Goal: Task Accomplishment & Management: Manage account settings

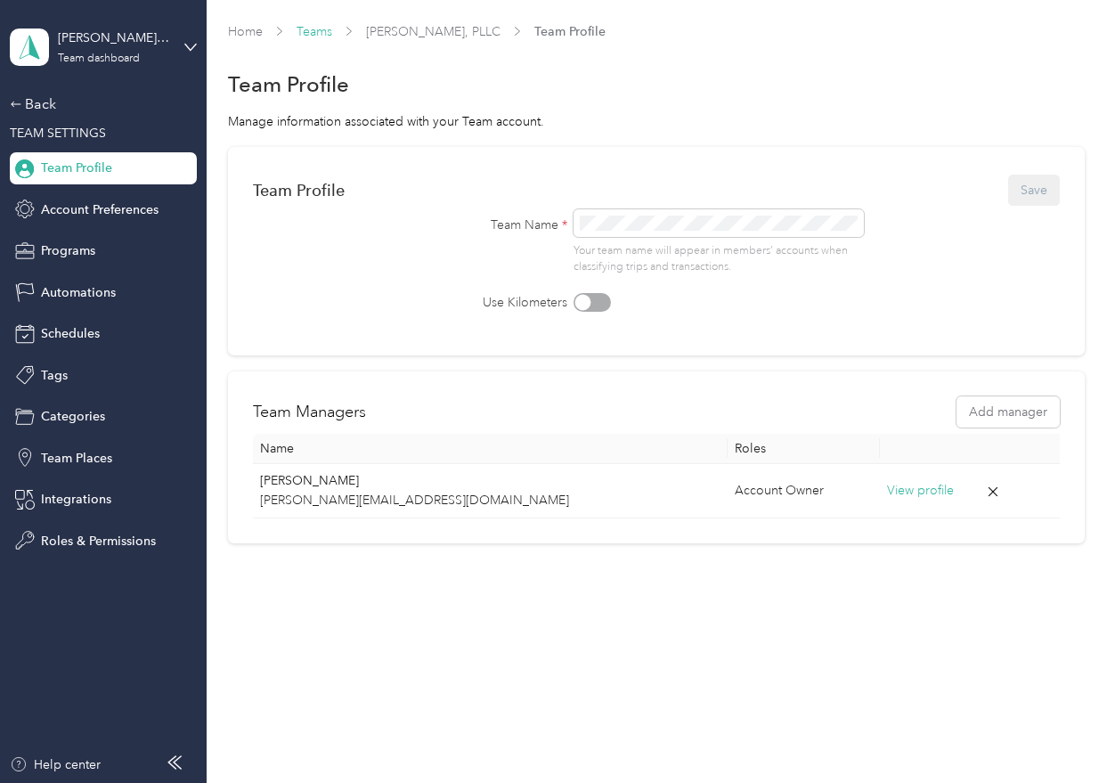
click at [321, 25] on link "Teams" at bounding box center [315, 31] width 36 height 15
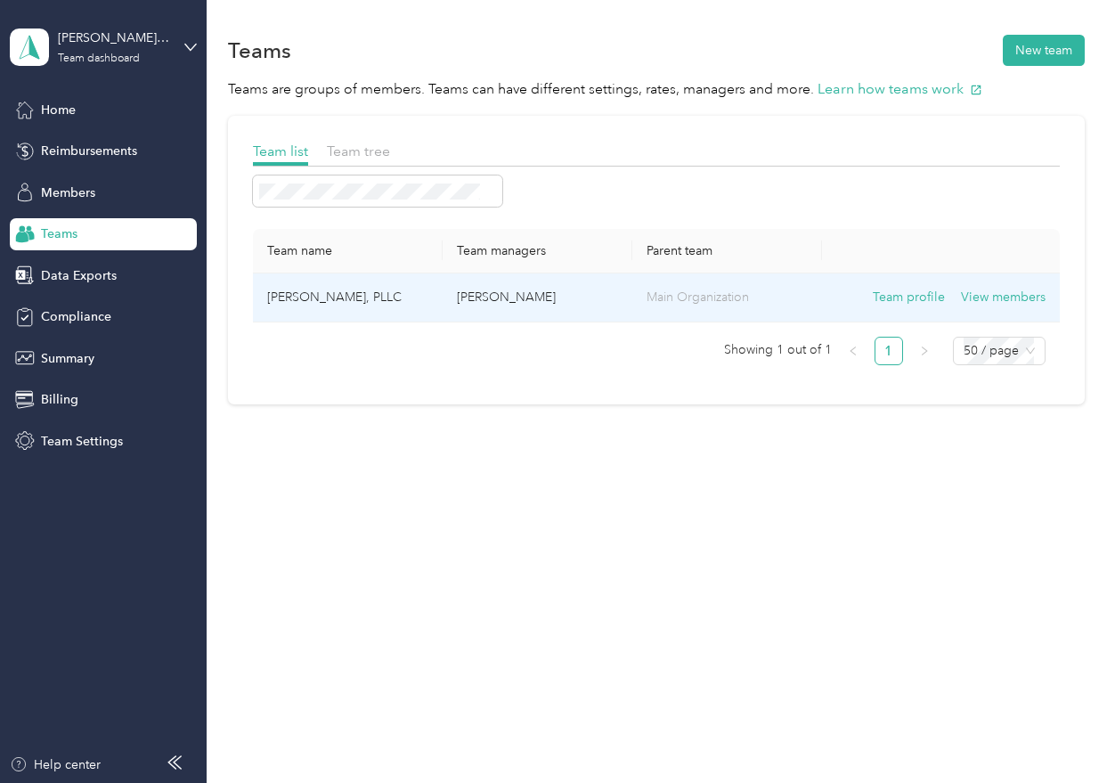
click at [655, 297] on p "Main Organization" at bounding box center [726, 298] width 161 height 20
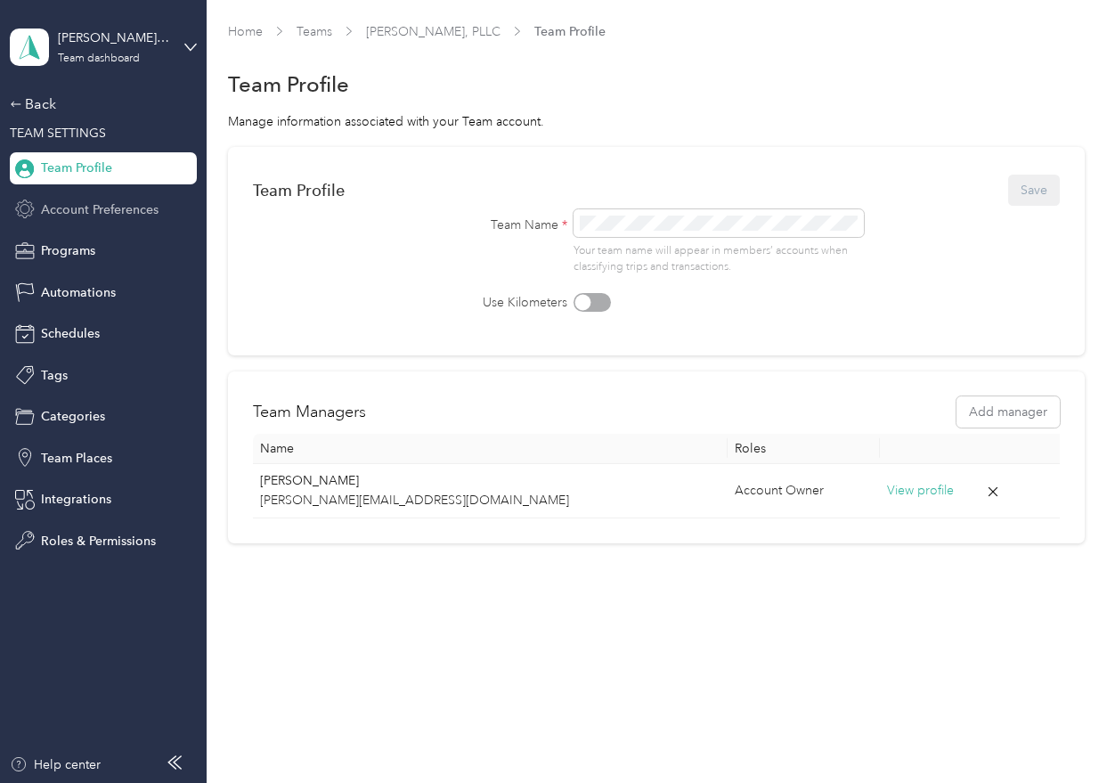
click at [63, 211] on span "Account Preferences" at bounding box center [100, 209] width 118 height 19
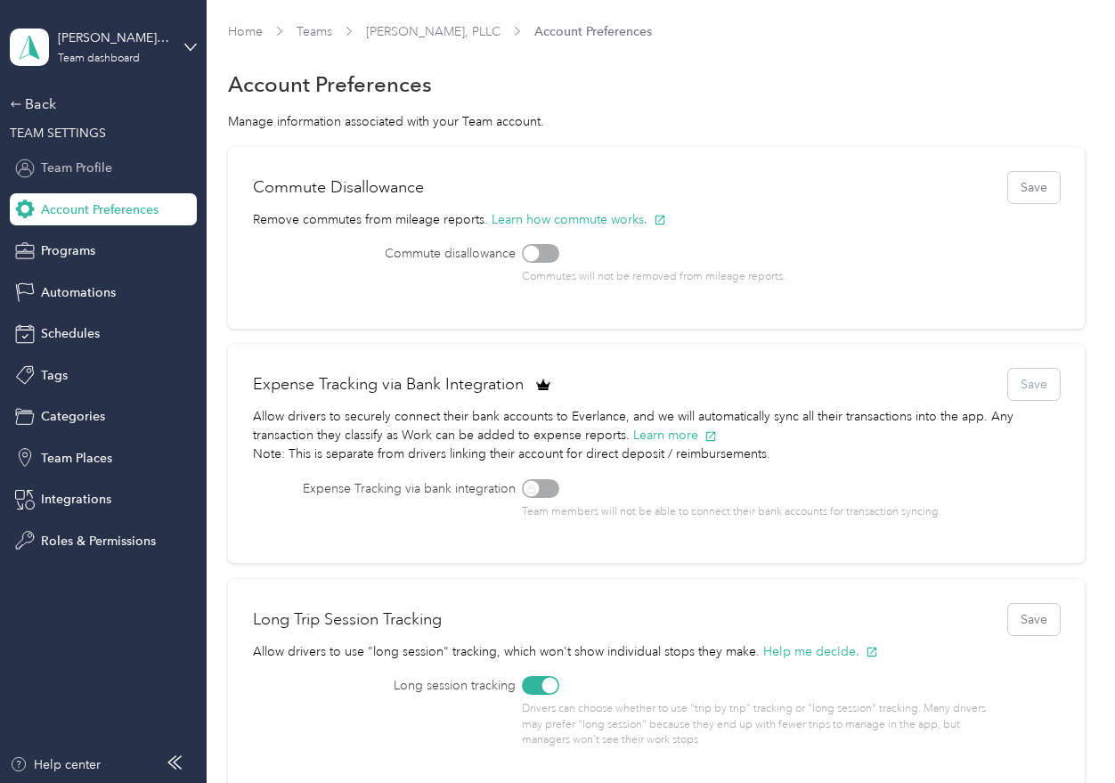
click at [69, 169] on span "Team Profile" at bounding box center [76, 167] width 71 height 19
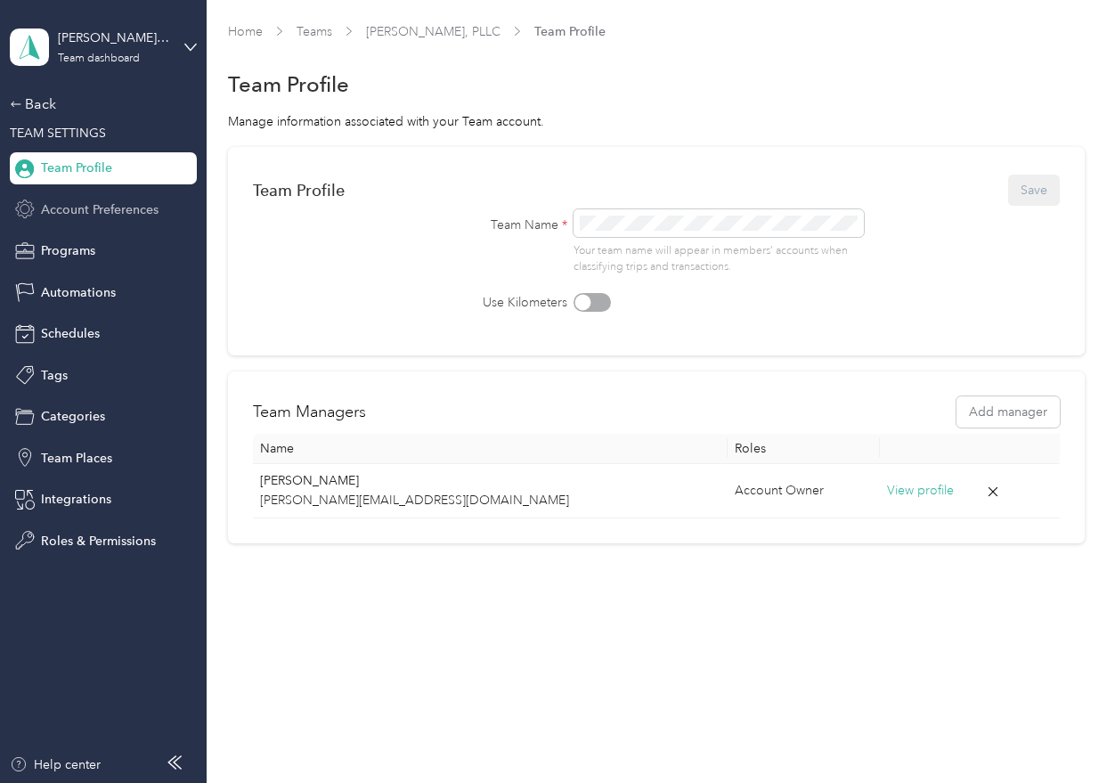
click at [76, 211] on span "Account Preferences" at bounding box center [100, 209] width 118 height 19
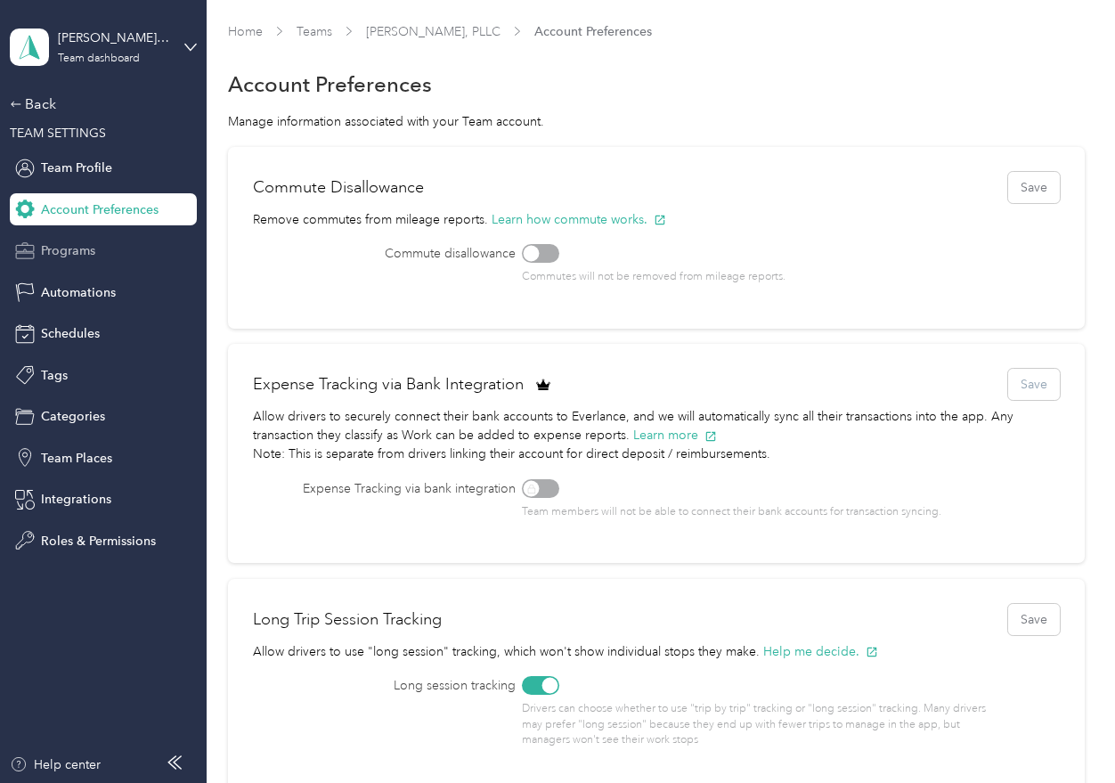
click at [87, 253] on span "Programs" at bounding box center [68, 250] width 54 height 19
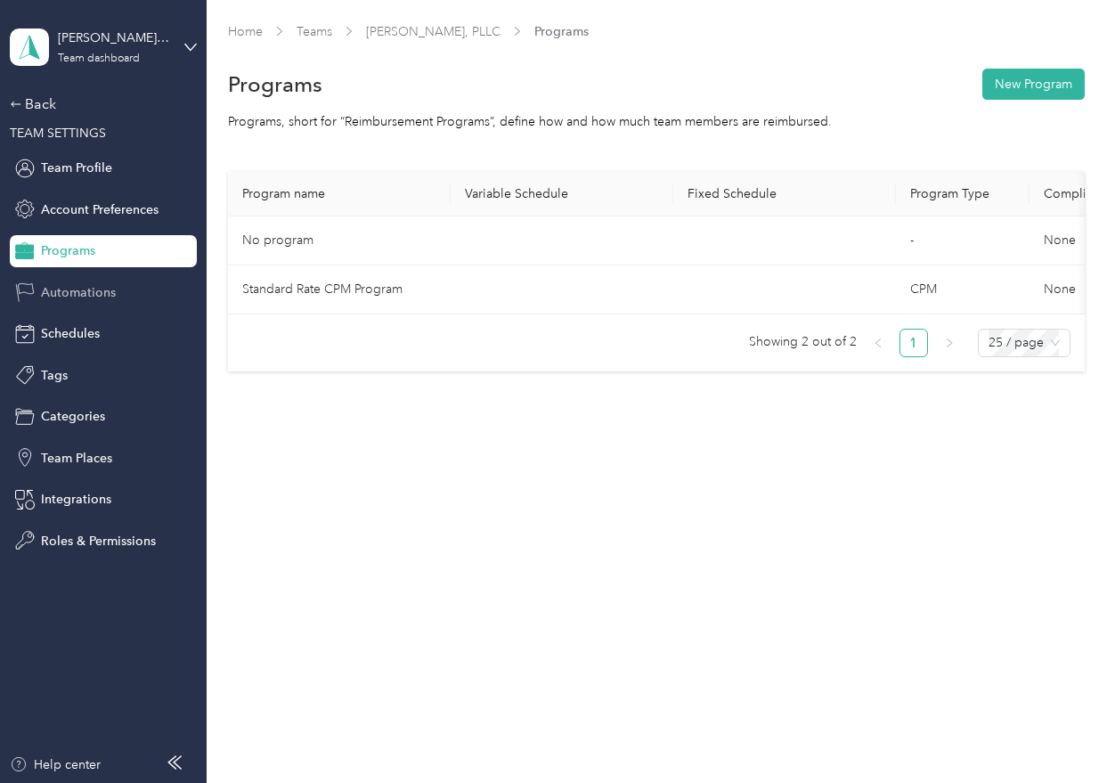
click at [69, 297] on span "Automations" at bounding box center [78, 292] width 75 height 19
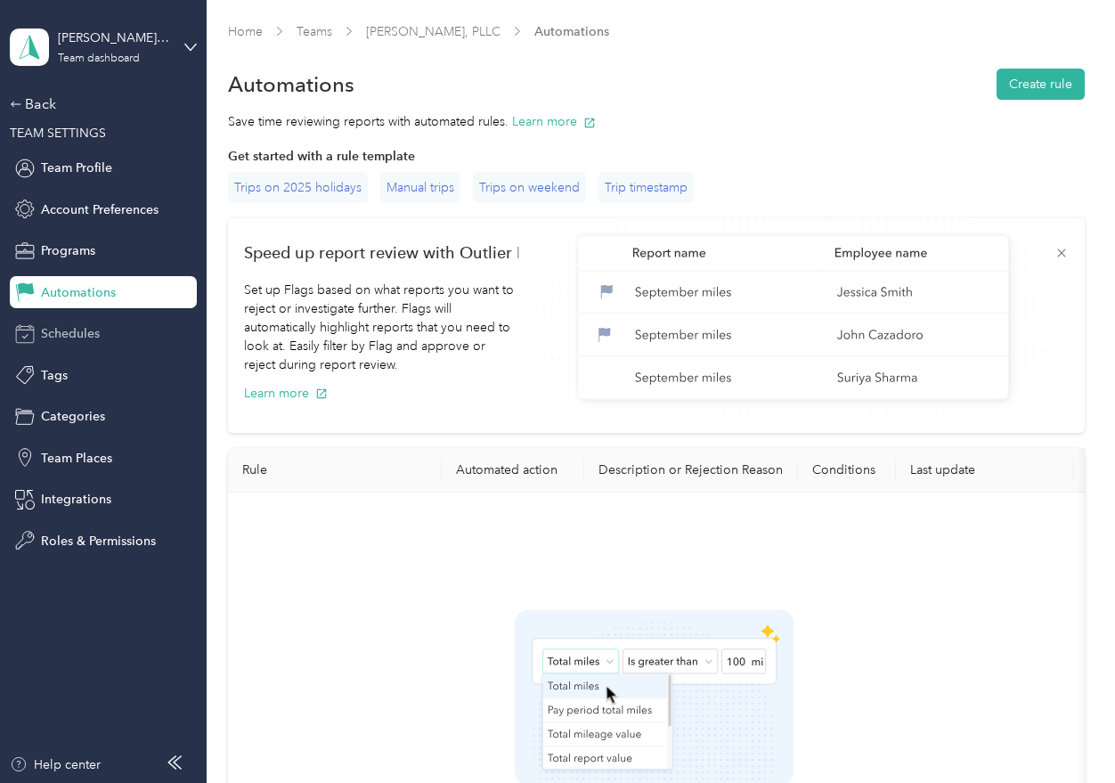
click at [79, 325] on span "Schedules" at bounding box center [70, 333] width 59 height 19
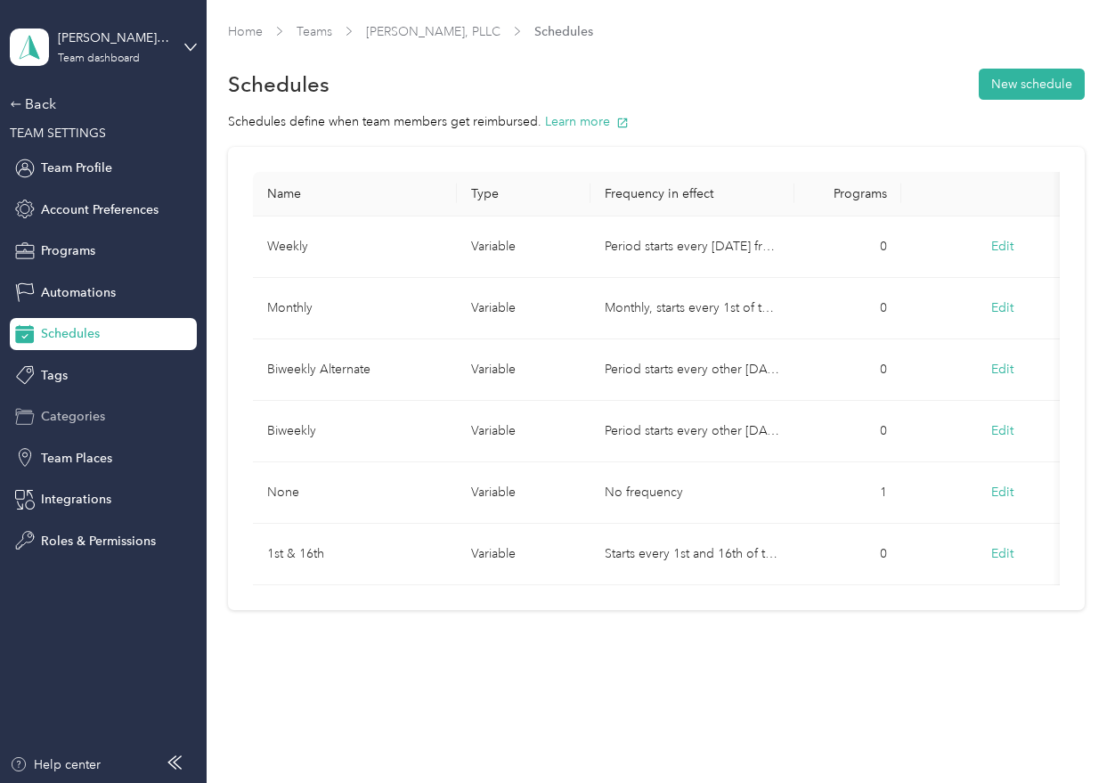
click at [79, 421] on span "Categories" at bounding box center [73, 416] width 64 height 19
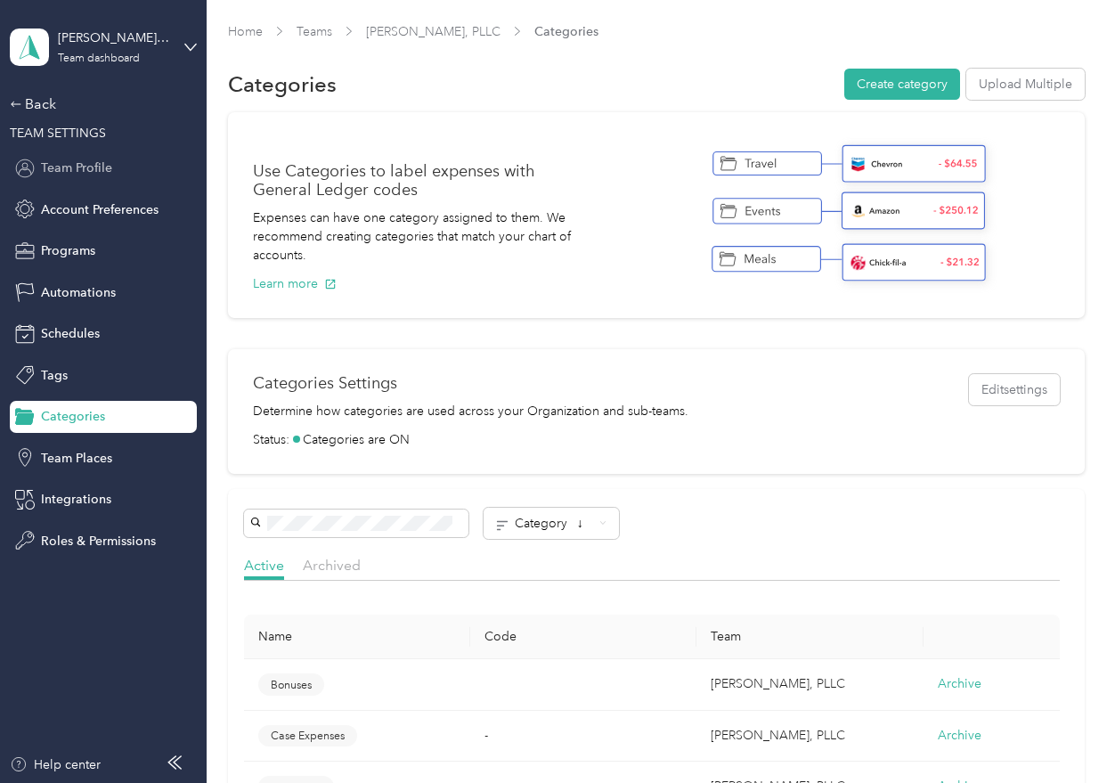
click at [91, 173] on span "Team Profile" at bounding box center [76, 167] width 71 height 19
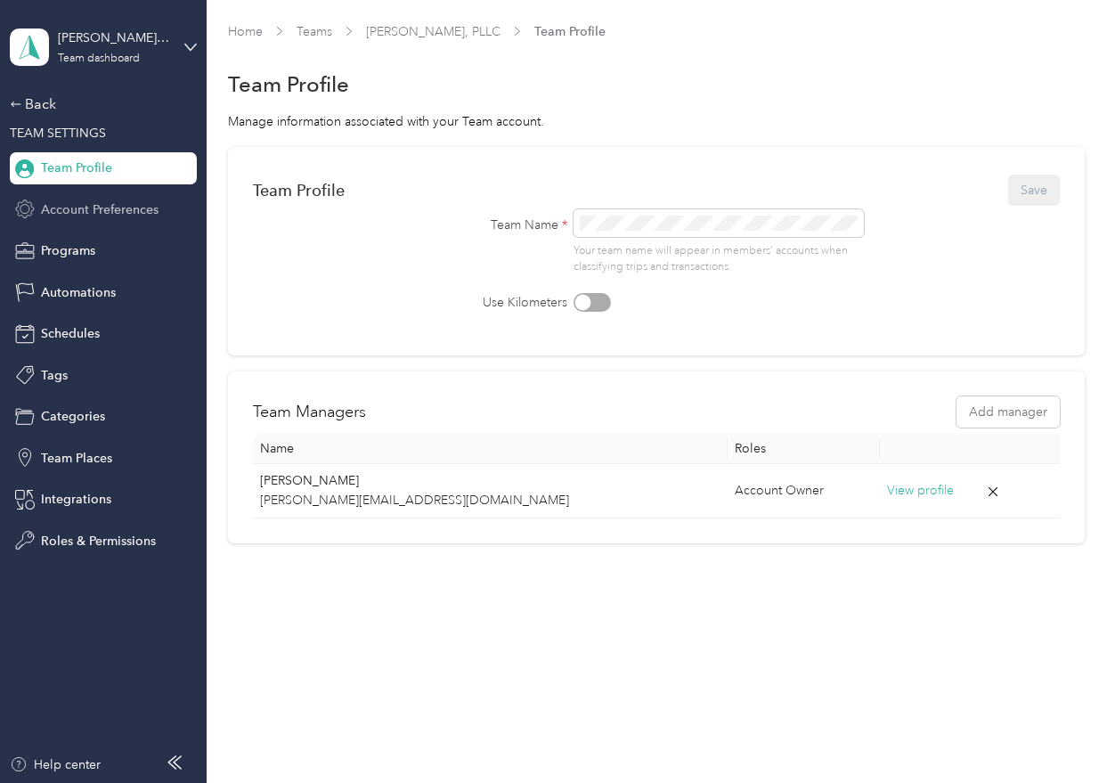
click at [93, 211] on span "Account Preferences" at bounding box center [100, 209] width 118 height 19
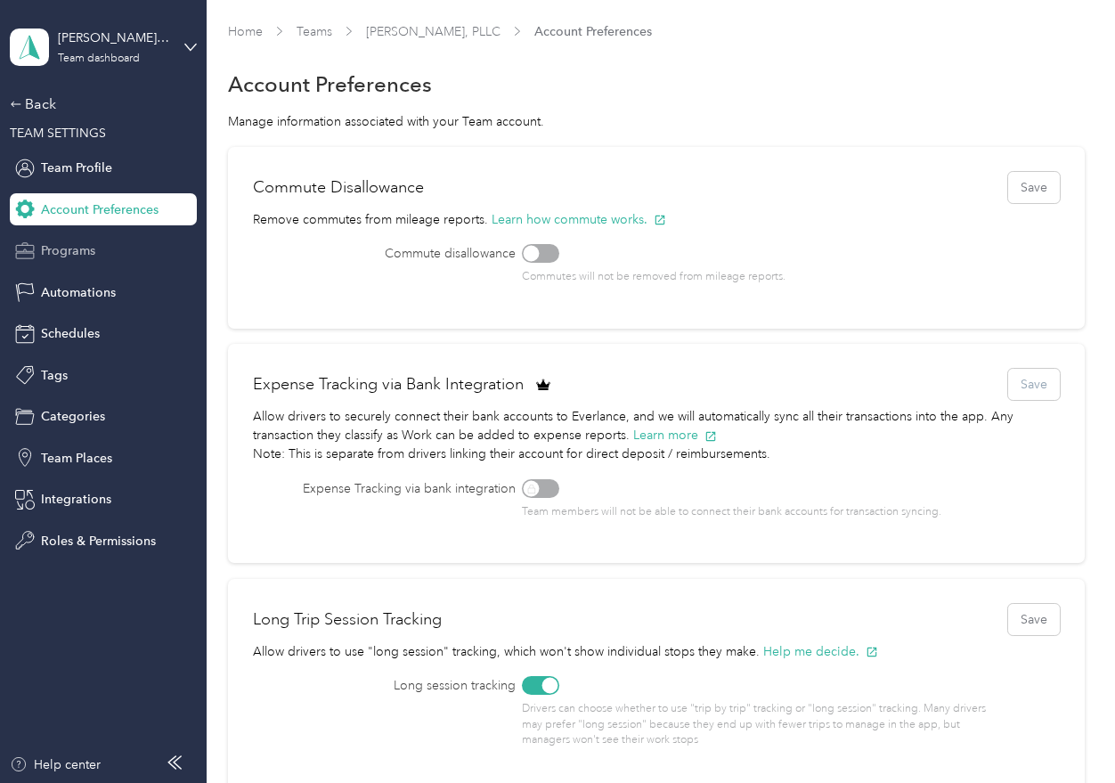
click at [69, 248] on span "Programs" at bounding box center [68, 250] width 54 height 19
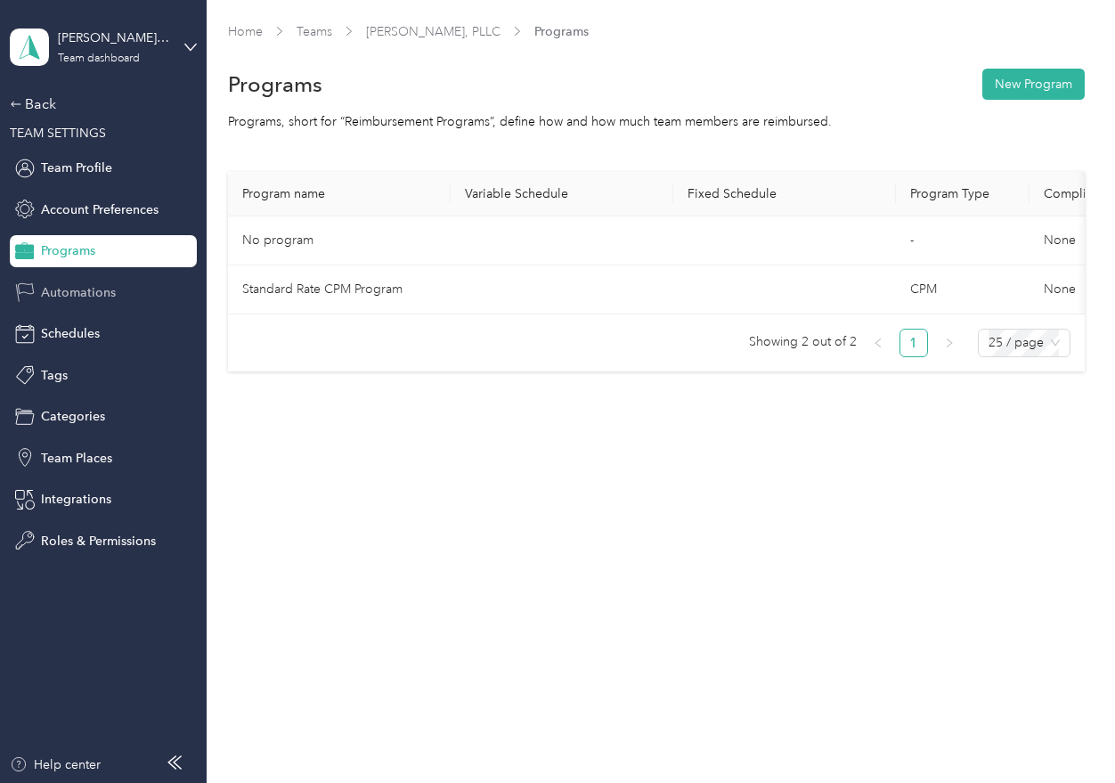
click at [64, 287] on span "Automations" at bounding box center [78, 292] width 75 height 19
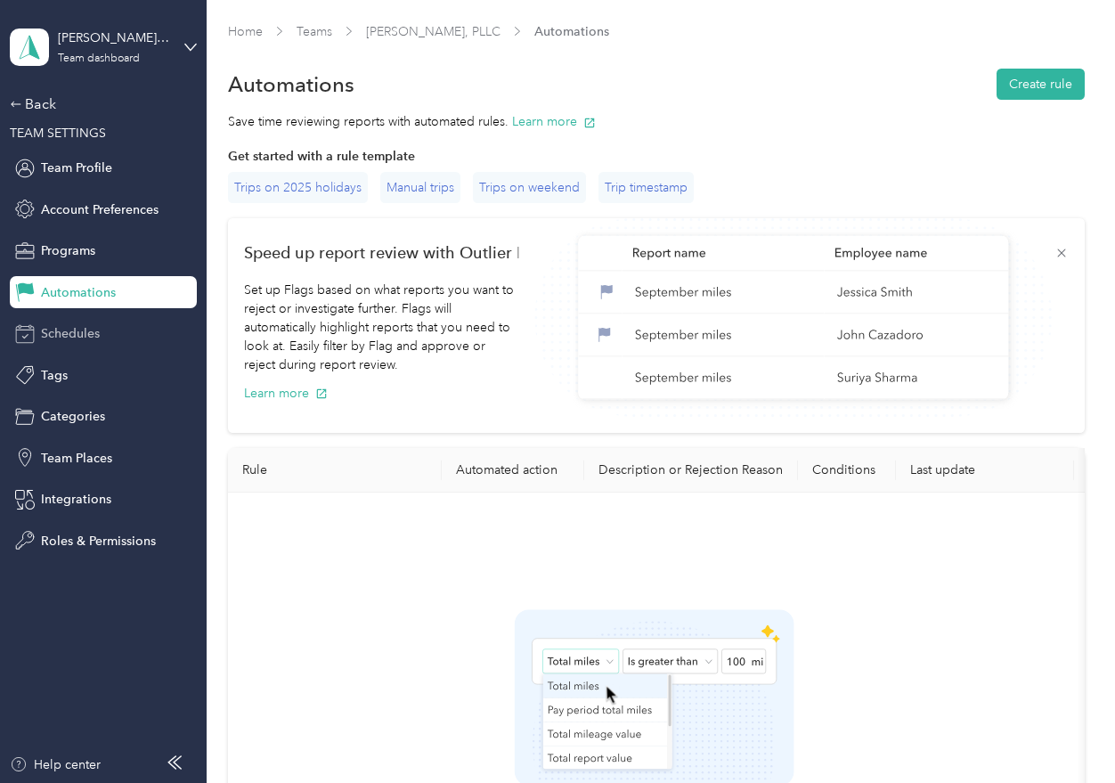
click at [98, 335] on span "Schedules" at bounding box center [70, 333] width 59 height 19
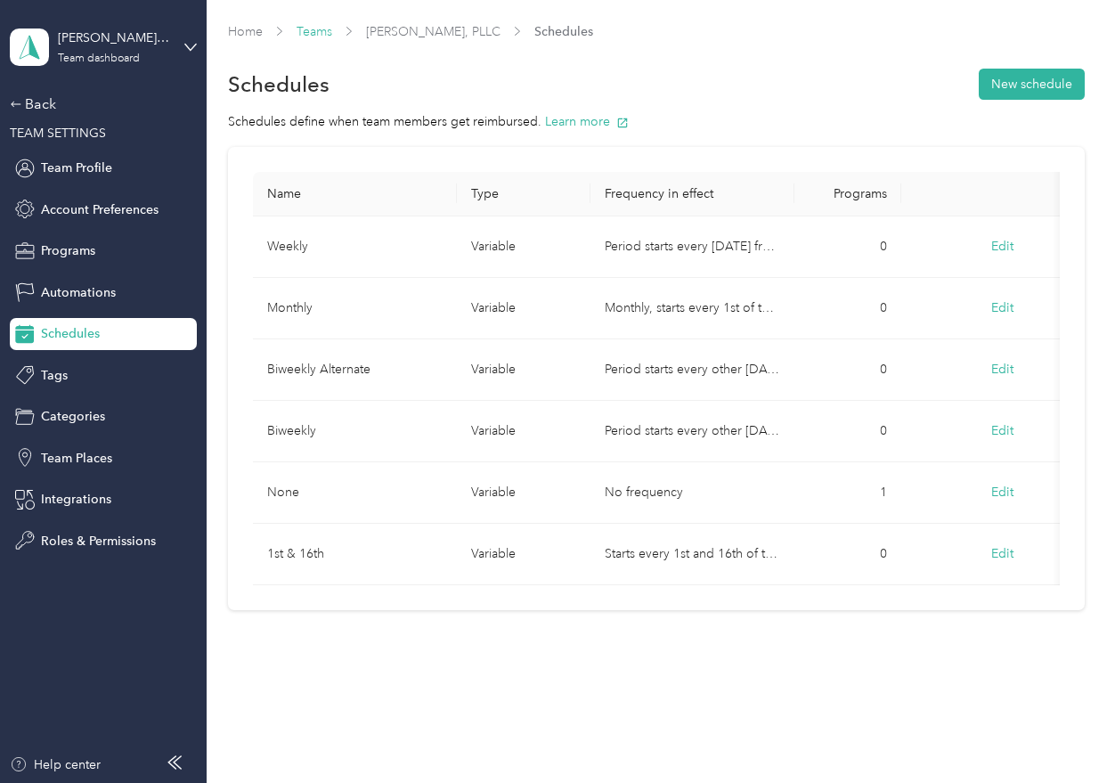
click at [303, 38] on link "Teams" at bounding box center [315, 31] width 36 height 15
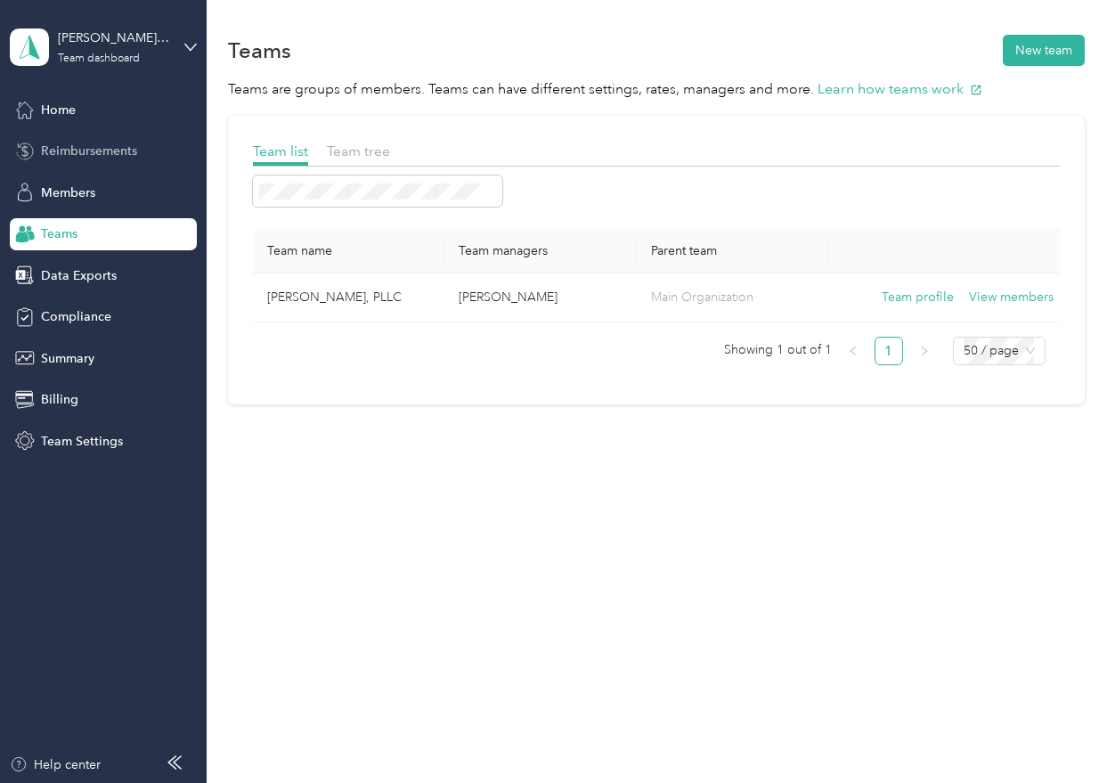
click at [69, 149] on span "Reimbursements" at bounding box center [89, 151] width 96 height 19
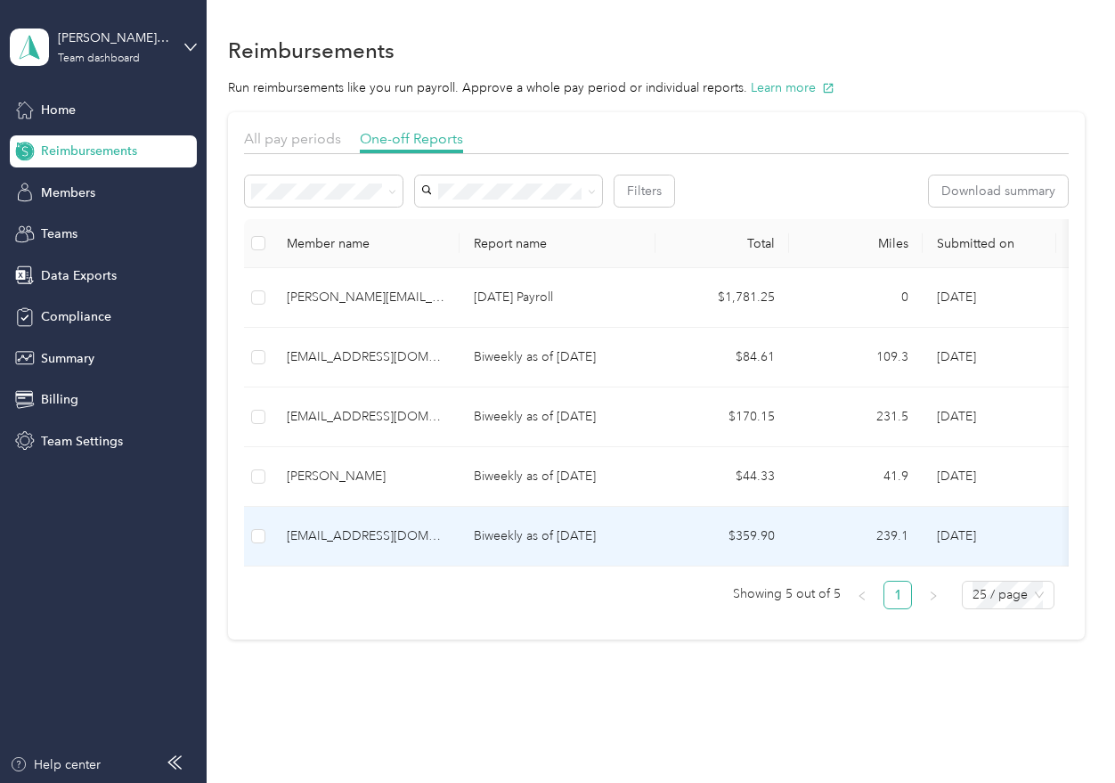
click at [386, 478] on div "[PERSON_NAME]" at bounding box center [366, 477] width 158 height 20
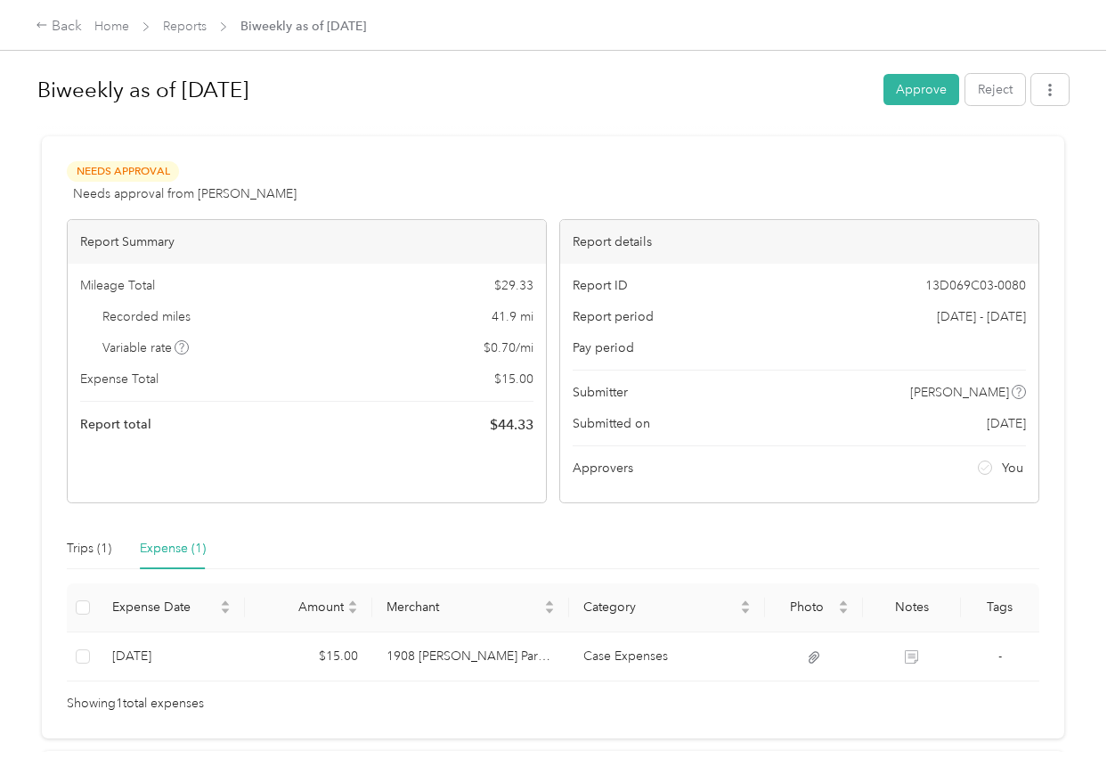
scroll to position [89, 0]
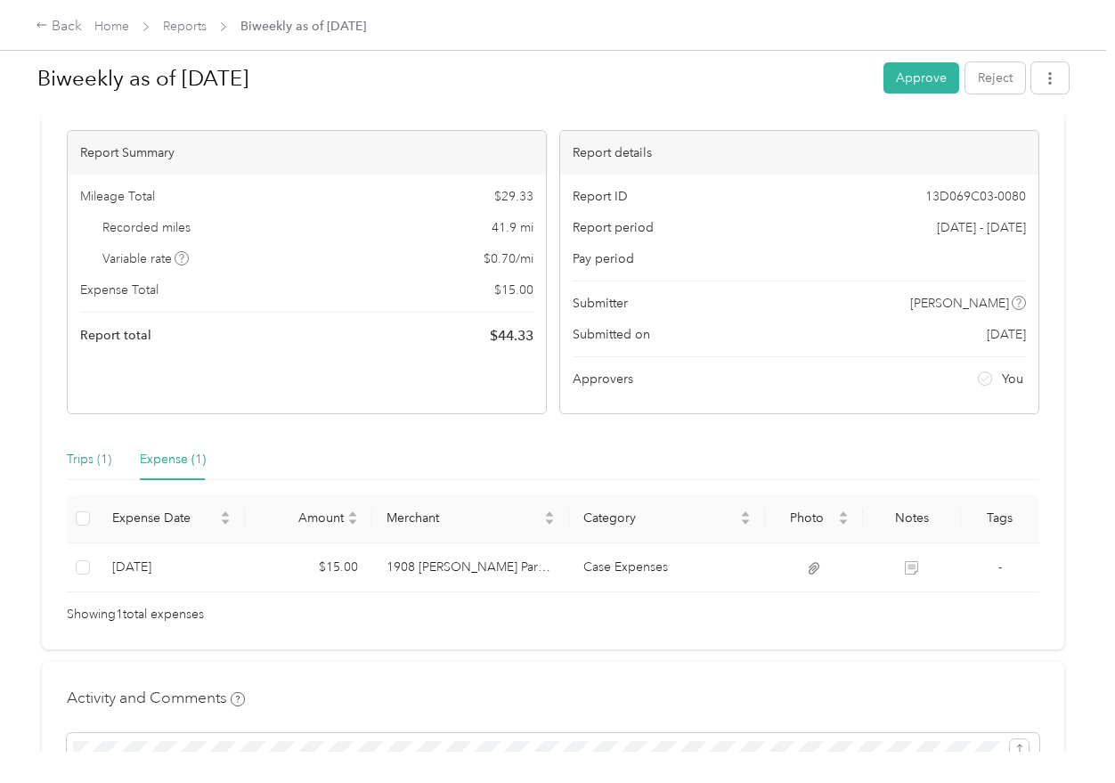
click at [86, 459] on div "Trips (1)" at bounding box center [89, 460] width 45 height 20
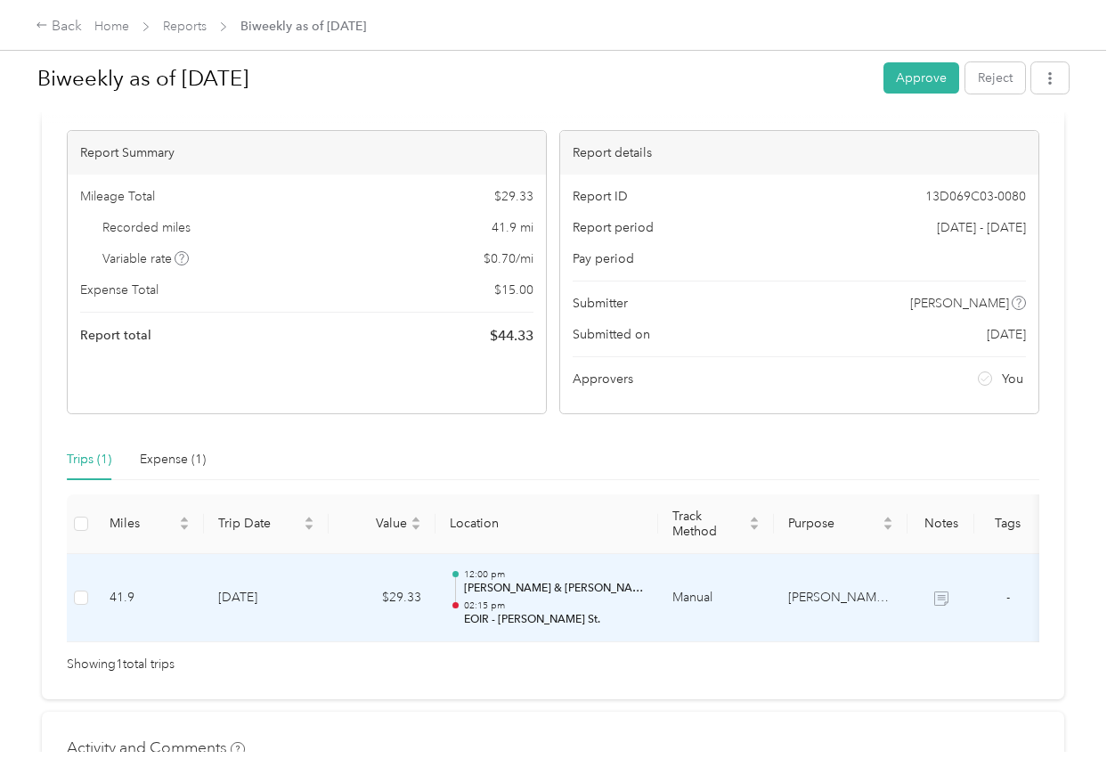
click at [794, 597] on td "[PERSON_NAME] & [PERSON_NAME], PLLC" at bounding box center [841, 598] width 134 height 89
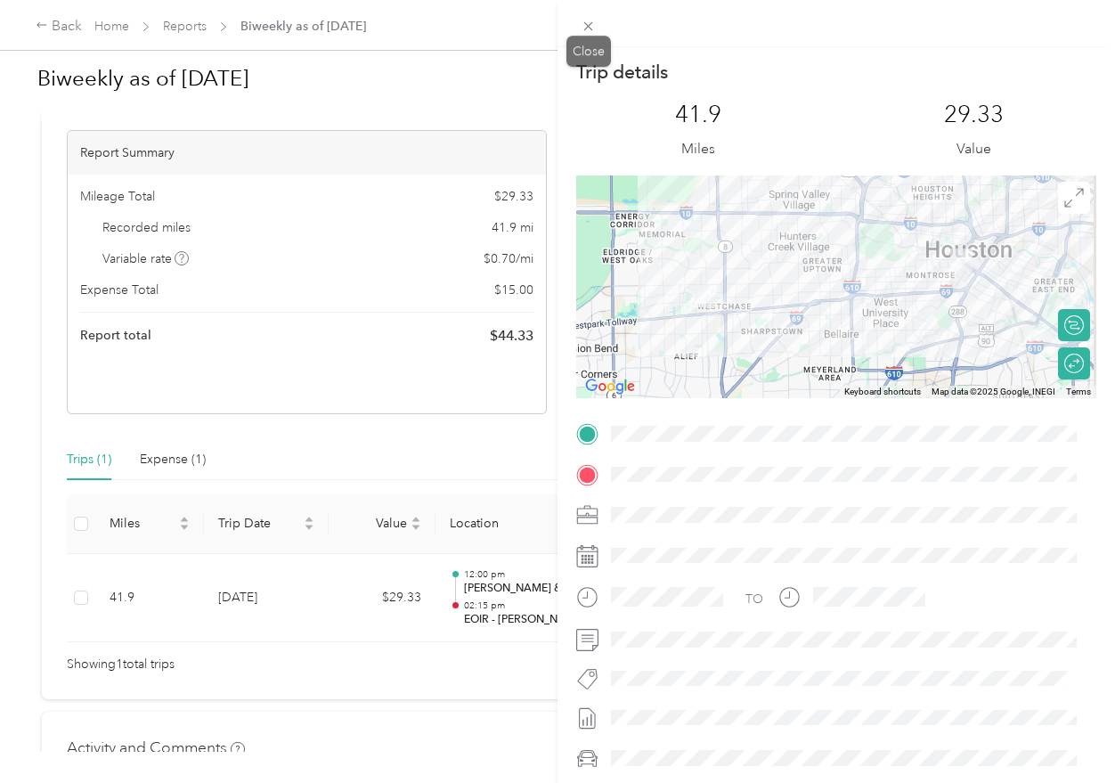
click at [589, 23] on icon at bounding box center [588, 26] width 15 height 15
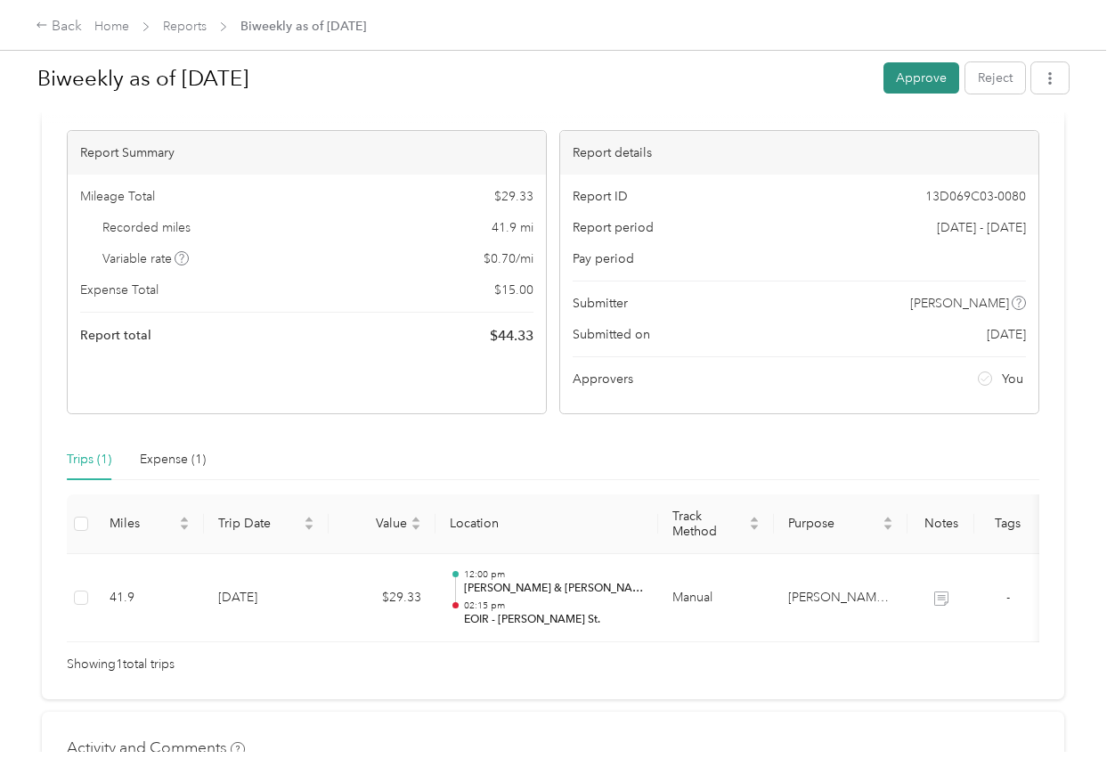
click at [909, 72] on button "Approve" at bounding box center [921, 77] width 76 height 31
click at [817, 78] on button "Mark as paid" at bounding box center [815, 77] width 97 height 31
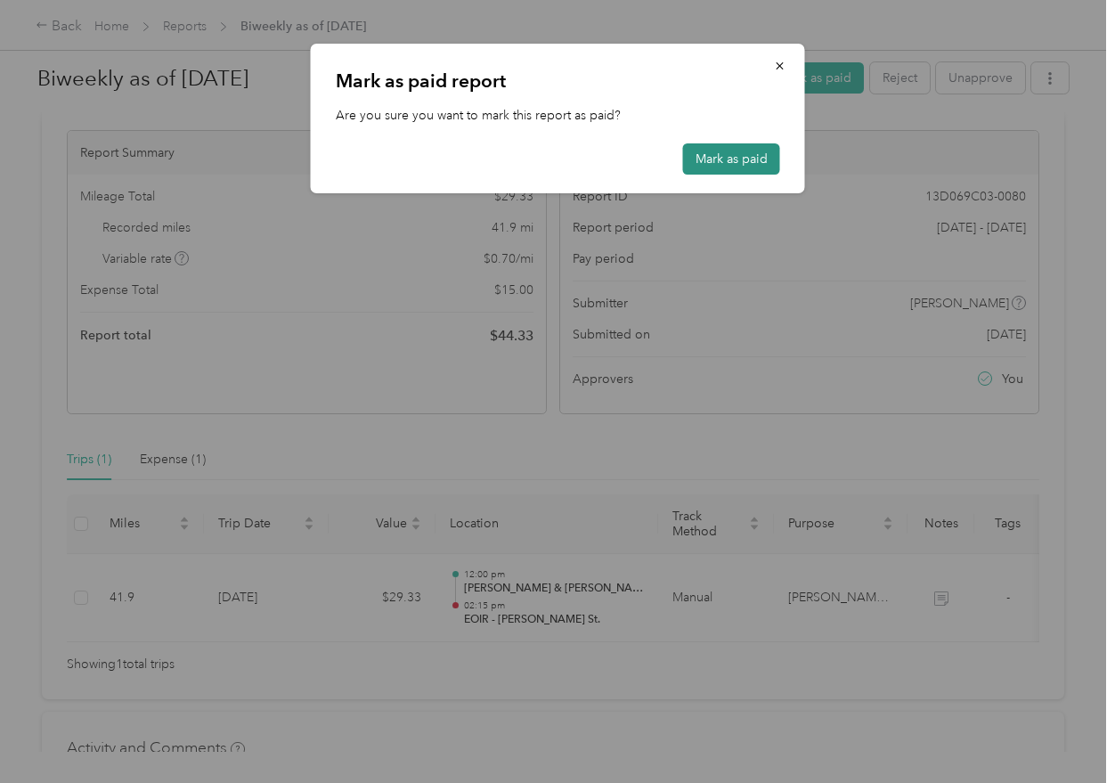
click at [746, 158] on button "Mark as paid" at bounding box center [731, 158] width 97 height 31
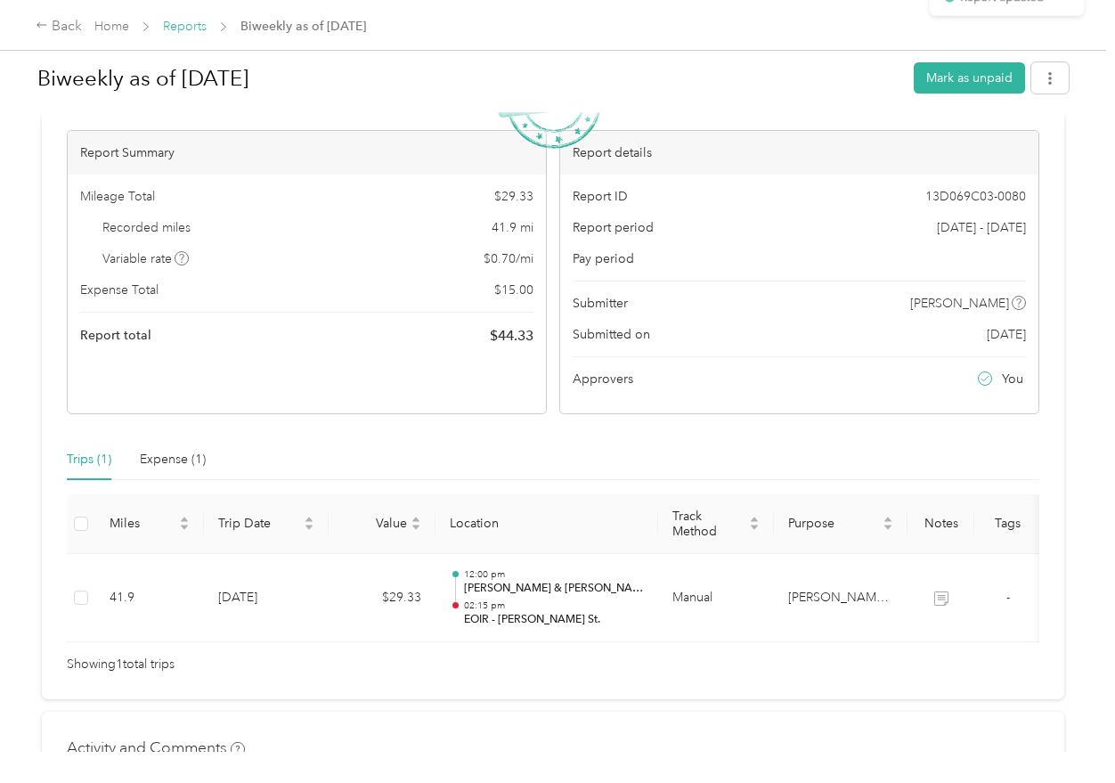
click at [176, 29] on link "Reports" at bounding box center [185, 26] width 44 height 15
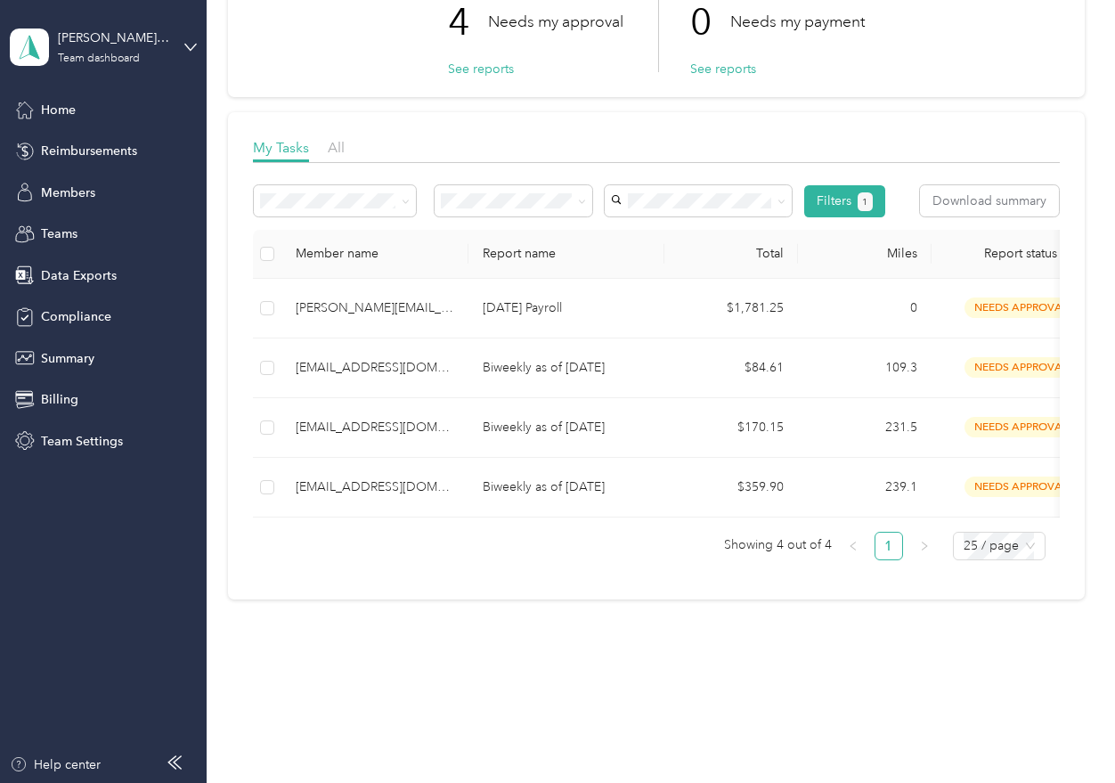
scroll to position [70, 0]
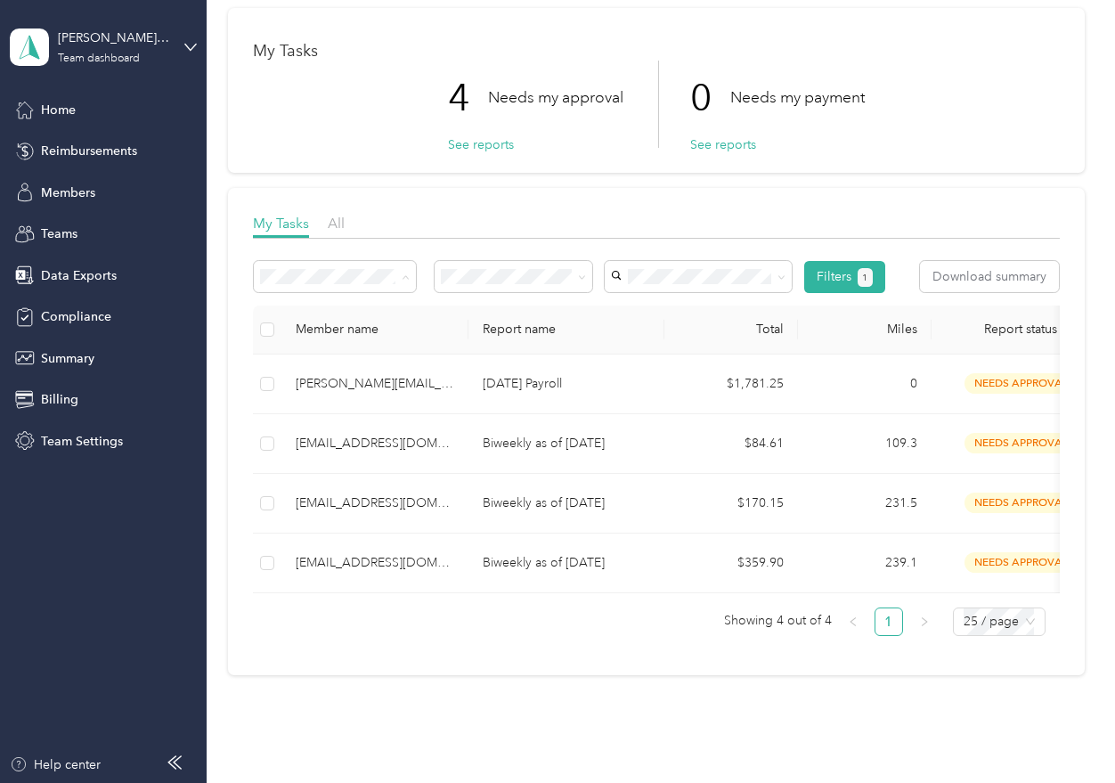
click at [336, 688] on div "Reports My Tasks 4 Needs my approval See reports 0 Needs my payment See reports…" at bounding box center [656, 350] width 899 height 841
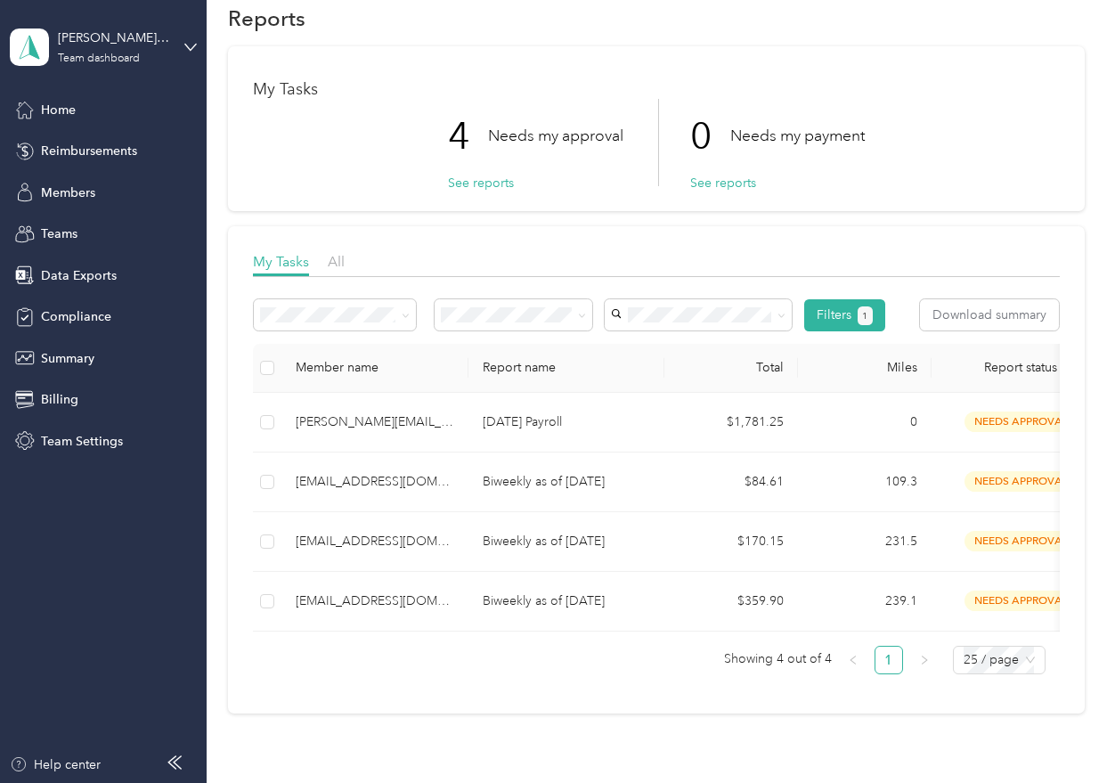
scroll to position [0, 0]
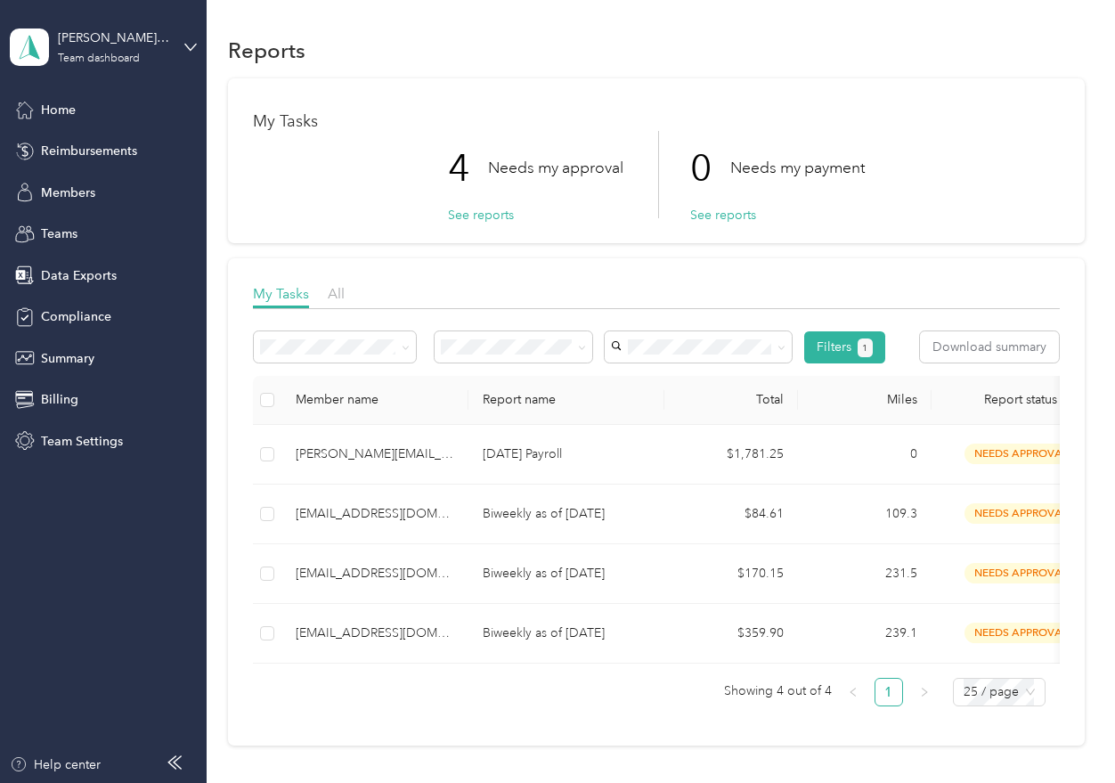
click at [517, 477] on li "Approved by me" at bounding box center [514, 473] width 158 height 31
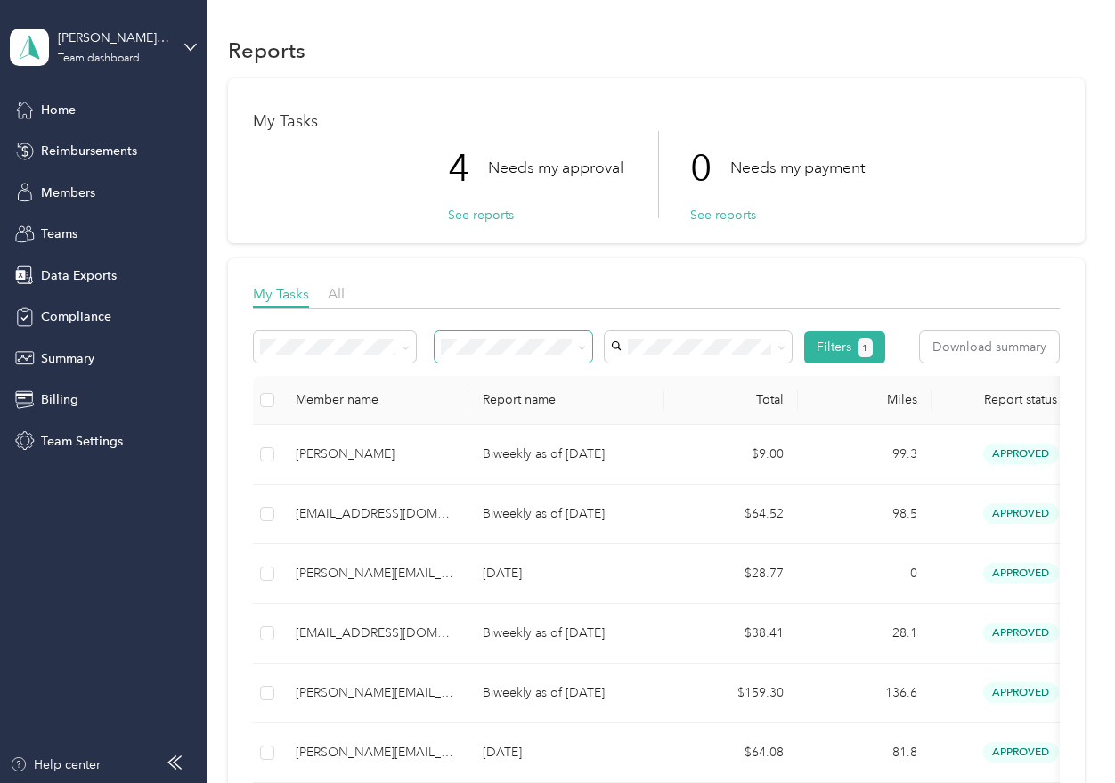
click at [524, 354] on span at bounding box center [514, 346] width 158 height 31
click at [496, 529] on span "Paid by me" at bounding box center [479, 535] width 62 height 15
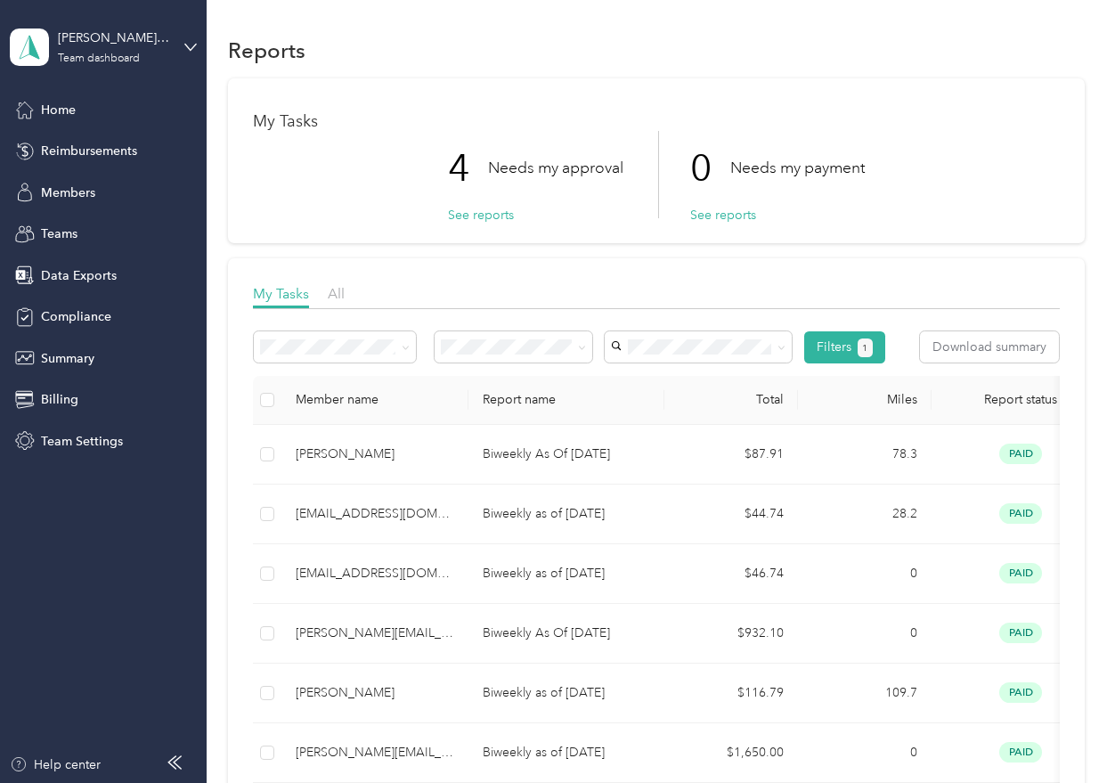
click at [507, 539] on span "Paid by me" at bounding box center [479, 531] width 62 height 15
click at [302, 445] on li "All reports" at bounding box center [336, 438] width 162 height 31
click at [110, 152] on span "Reimbursements" at bounding box center [89, 151] width 96 height 19
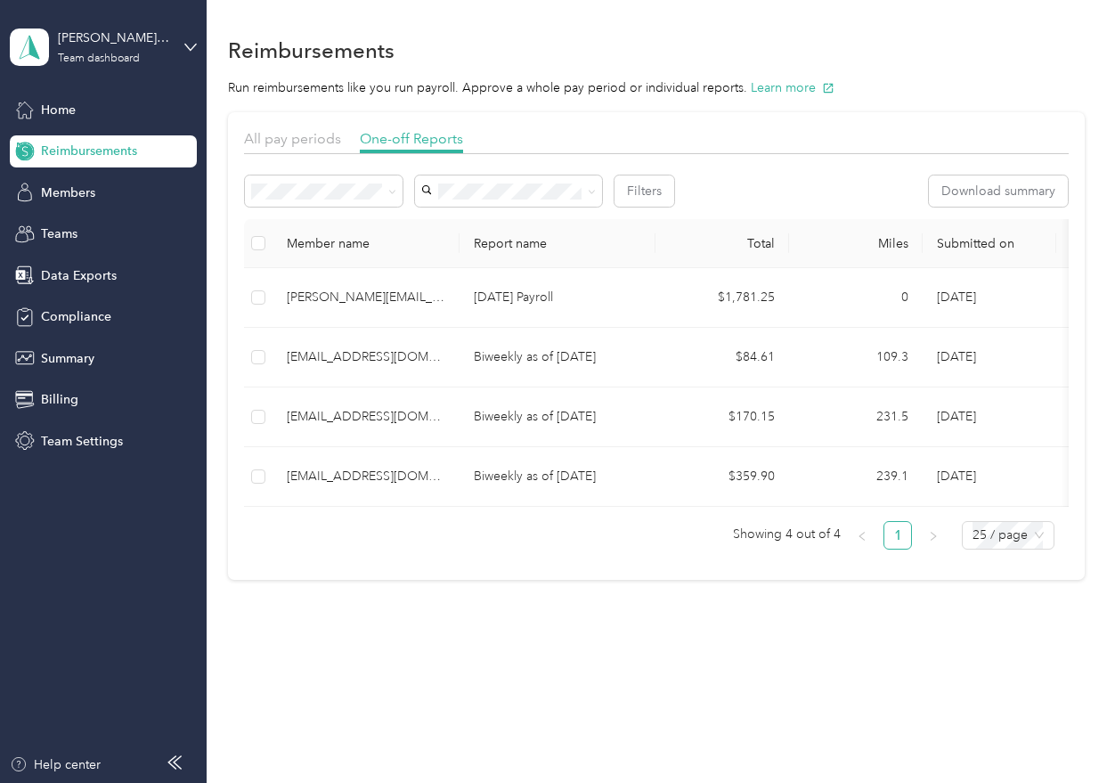
click at [292, 378] on div "Paid" at bounding box center [323, 378] width 133 height 19
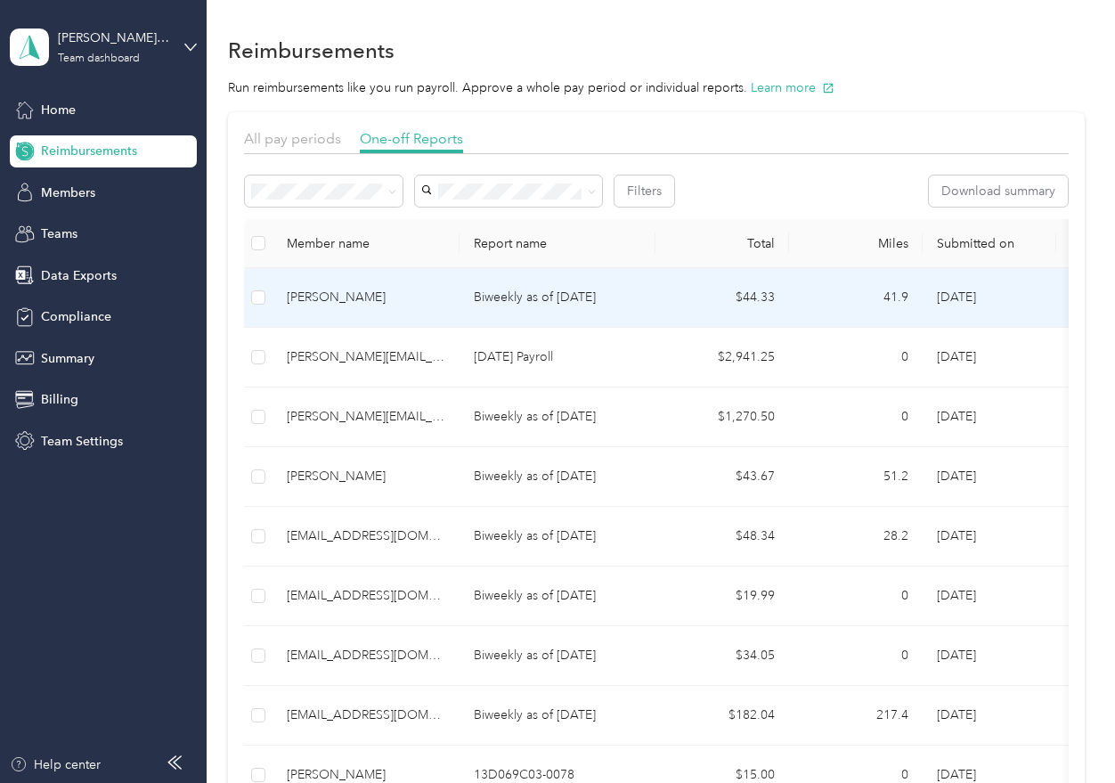
click at [558, 301] on p "Biweekly as of [DATE]" at bounding box center [557, 298] width 167 height 20
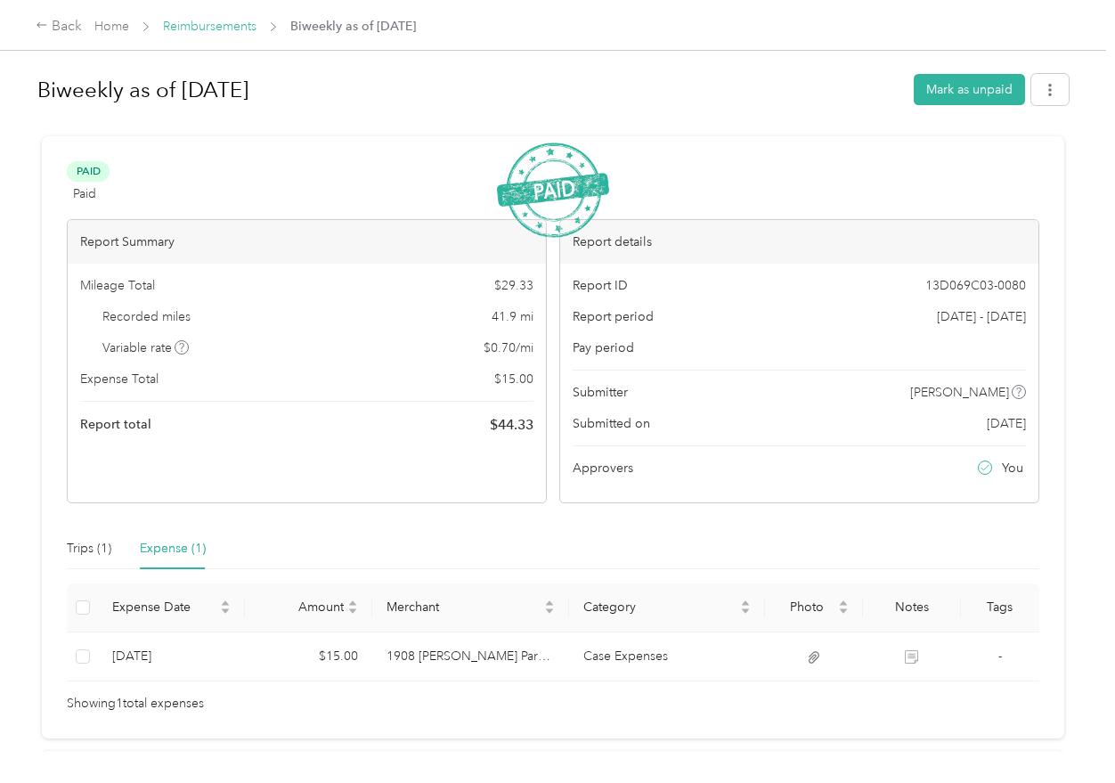
click at [233, 24] on link "Reimbursements" at bounding box center [209, 26] width 93 height 15
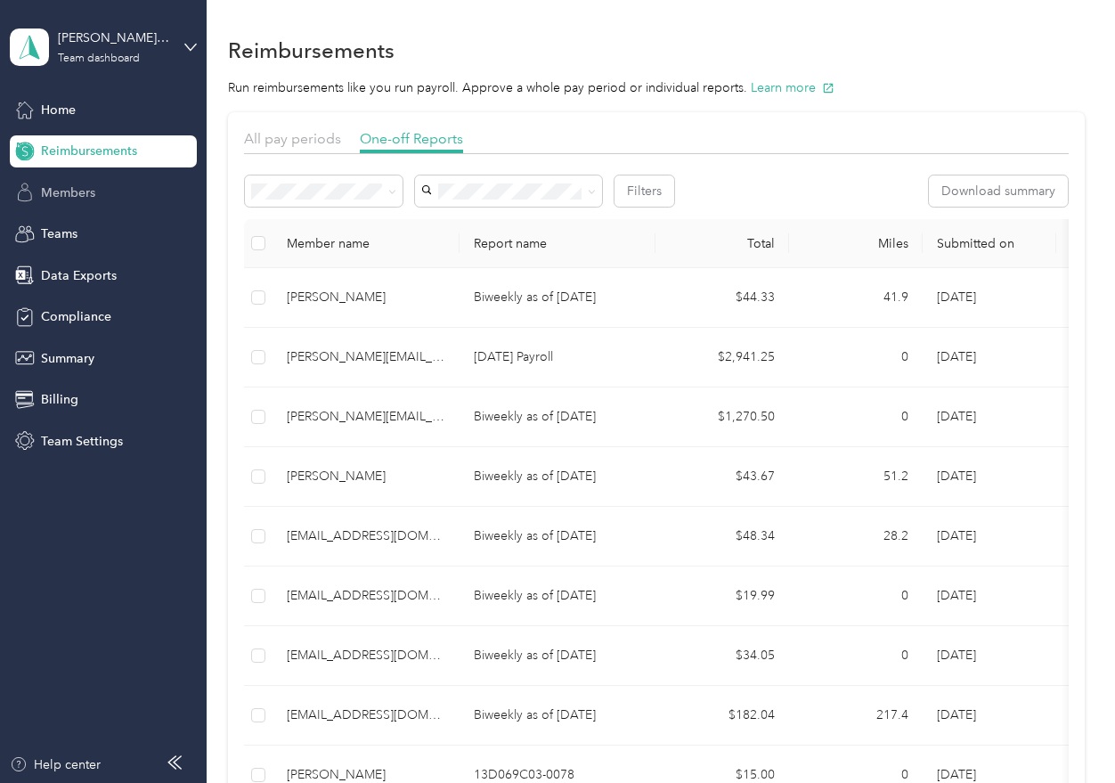
click at [69, 192] on span "Members" at bounding box center [68, 192] width 54 height 19
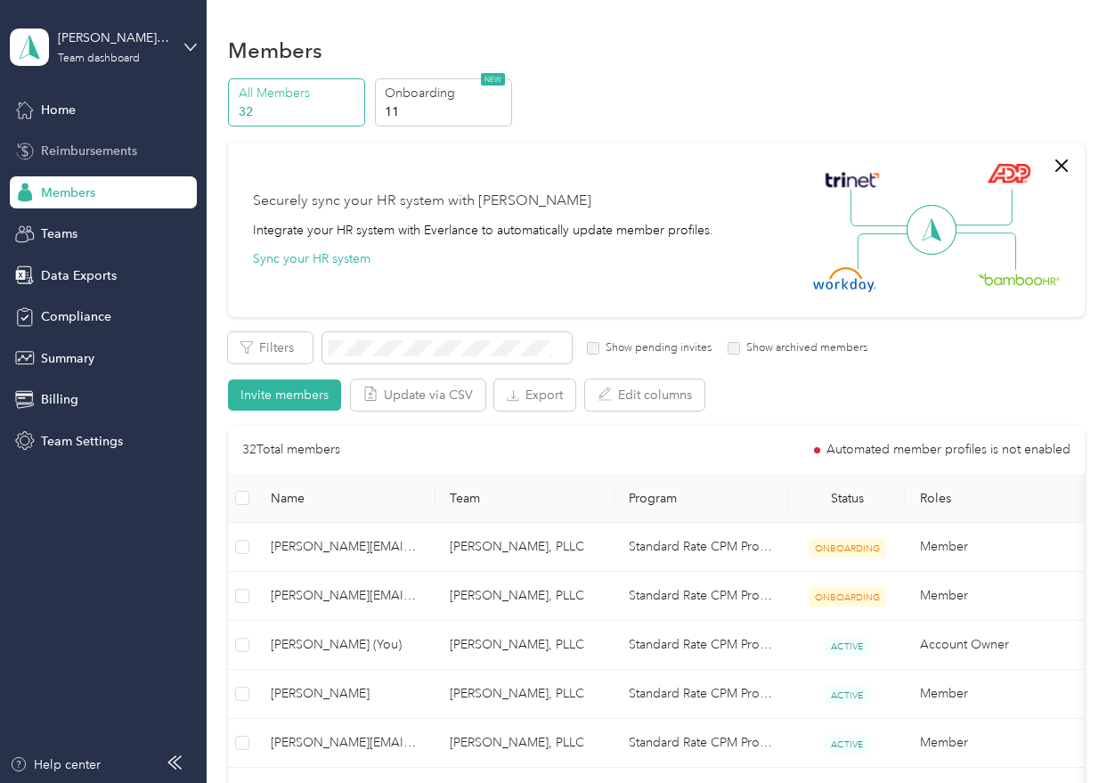
click at [84, 151] on span "Reimbursements" at bounding box center [89, 151] width 96 height 19
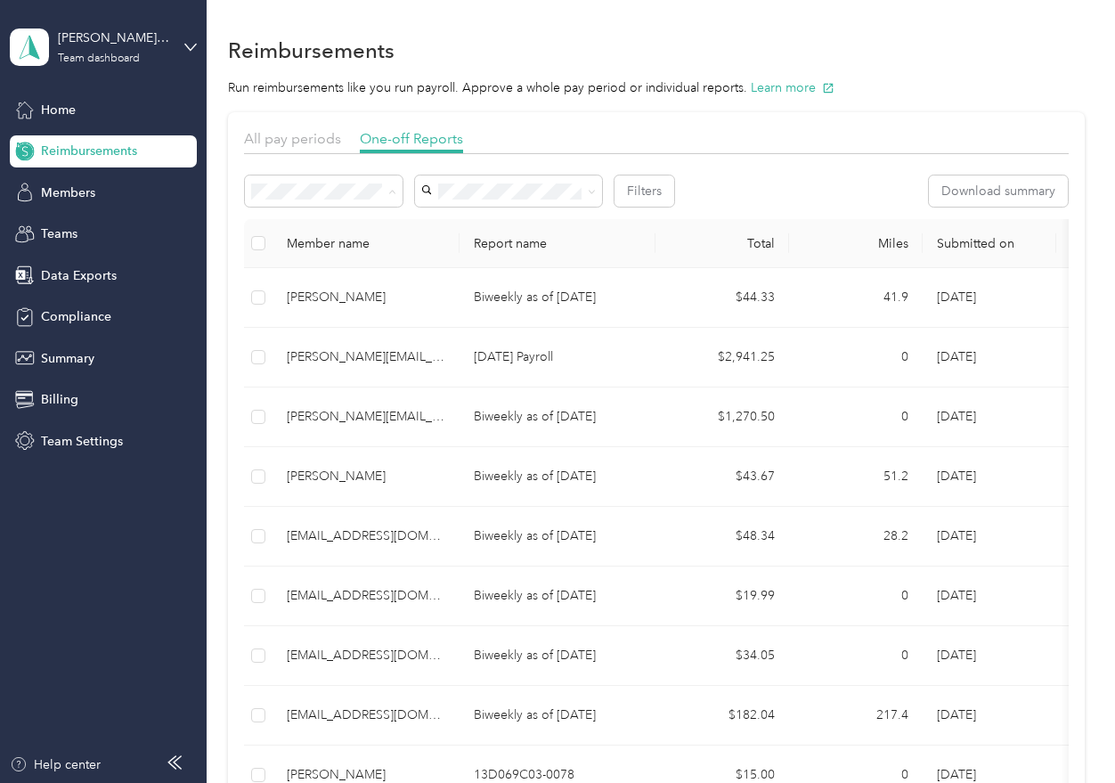
click at [329, 240] on li "Needs approval" at bounding box center [324, 255] width 158 height 31
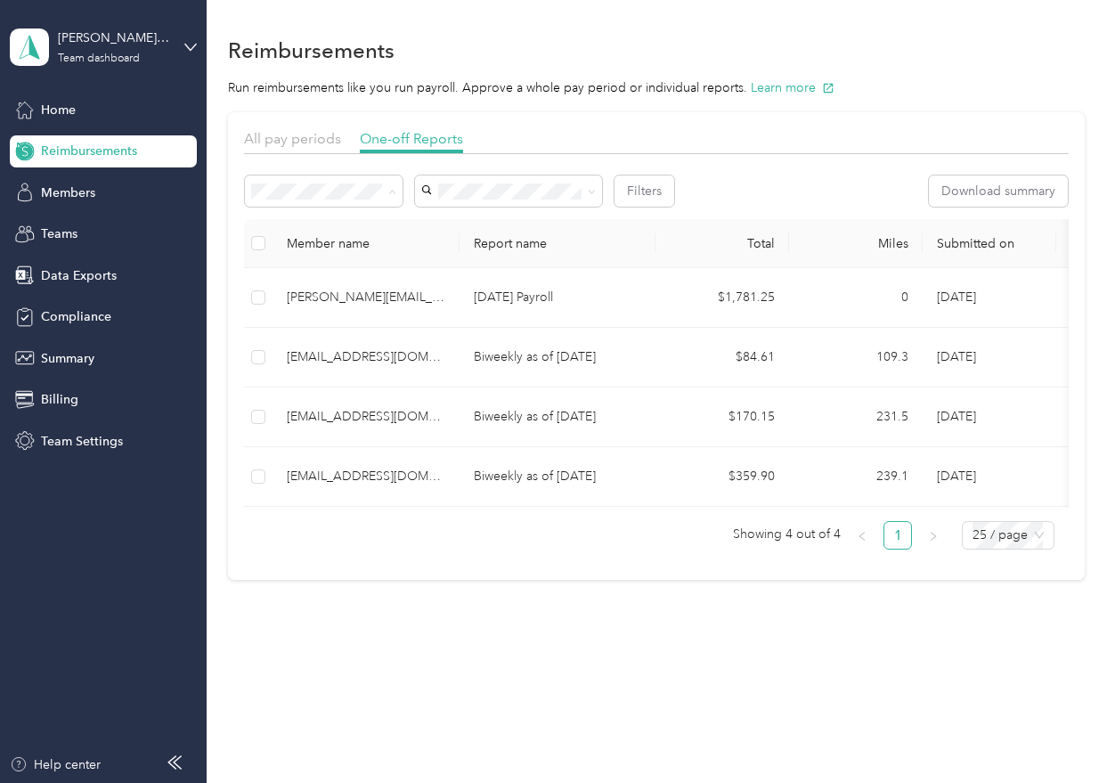
click at [323, 256] on span "Needs approval" at bounding box center [302, 255] width 91 height 15
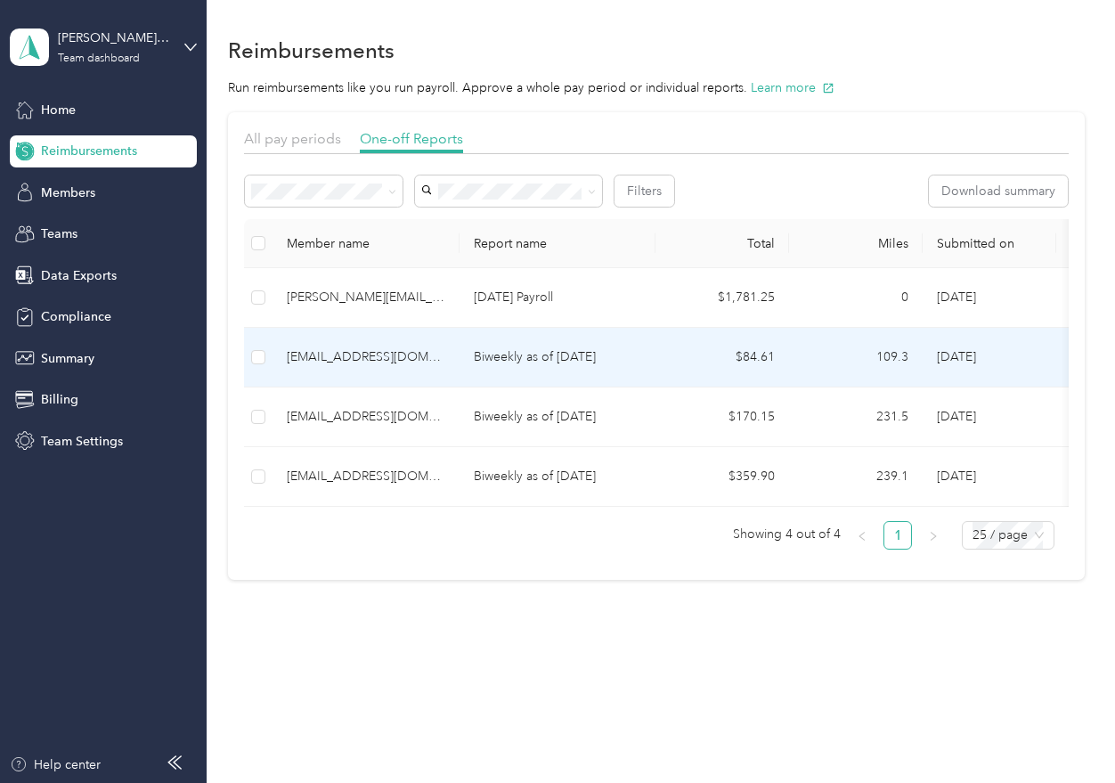
click at [470, 359] on td "Biweekly as of [DATE]" at bounding box center [557, 358] width 196 height 60
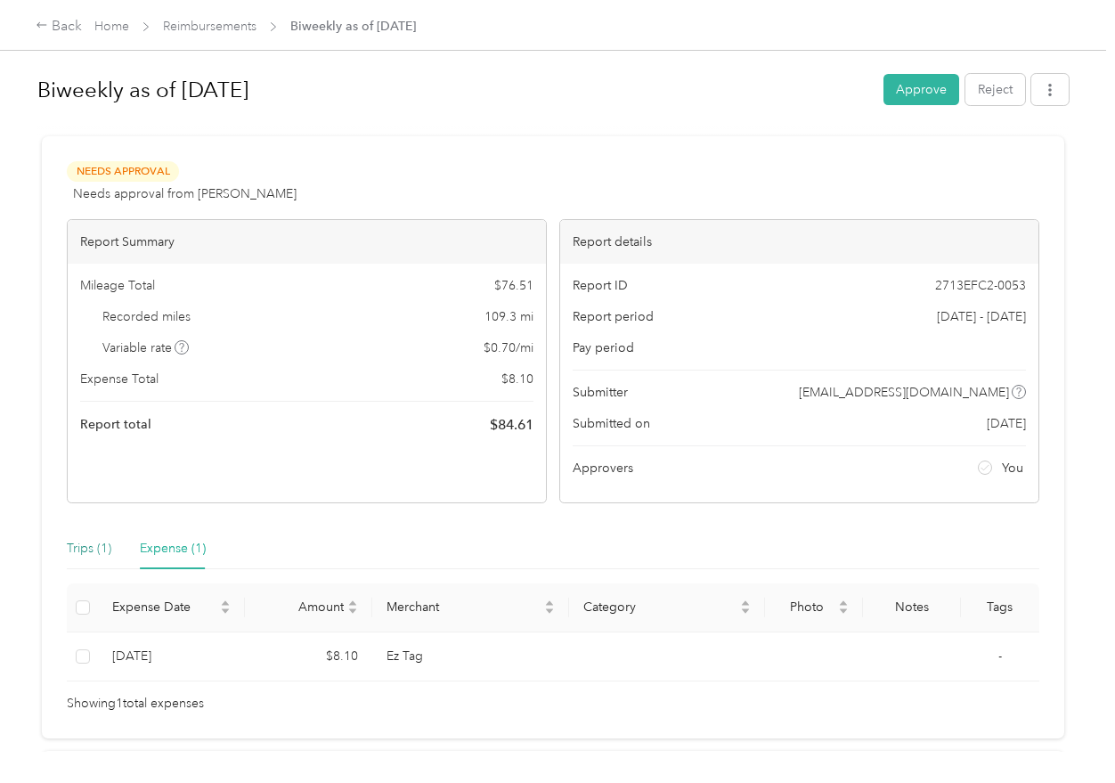
click at [84, 549] on div "Trips (1)" at bounding box center [89, 549] width 45 height 20
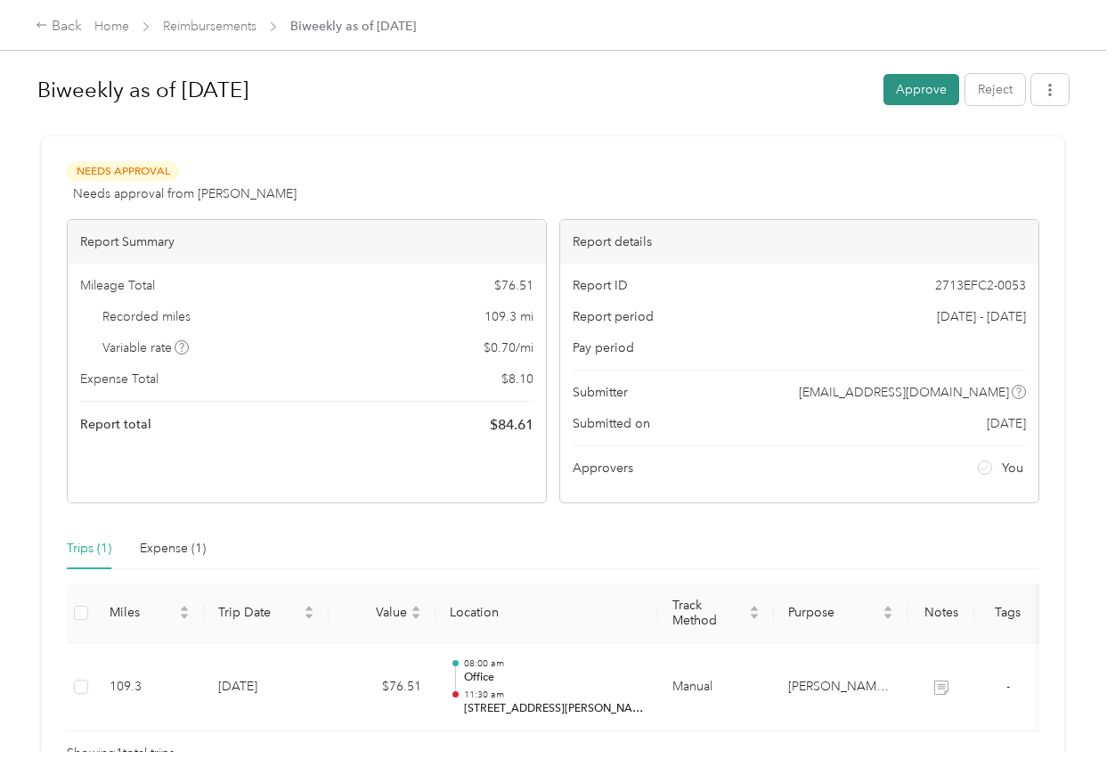
click at [913, 93] on button "Approve" at bounding box center [921, 89] width 76 height 31
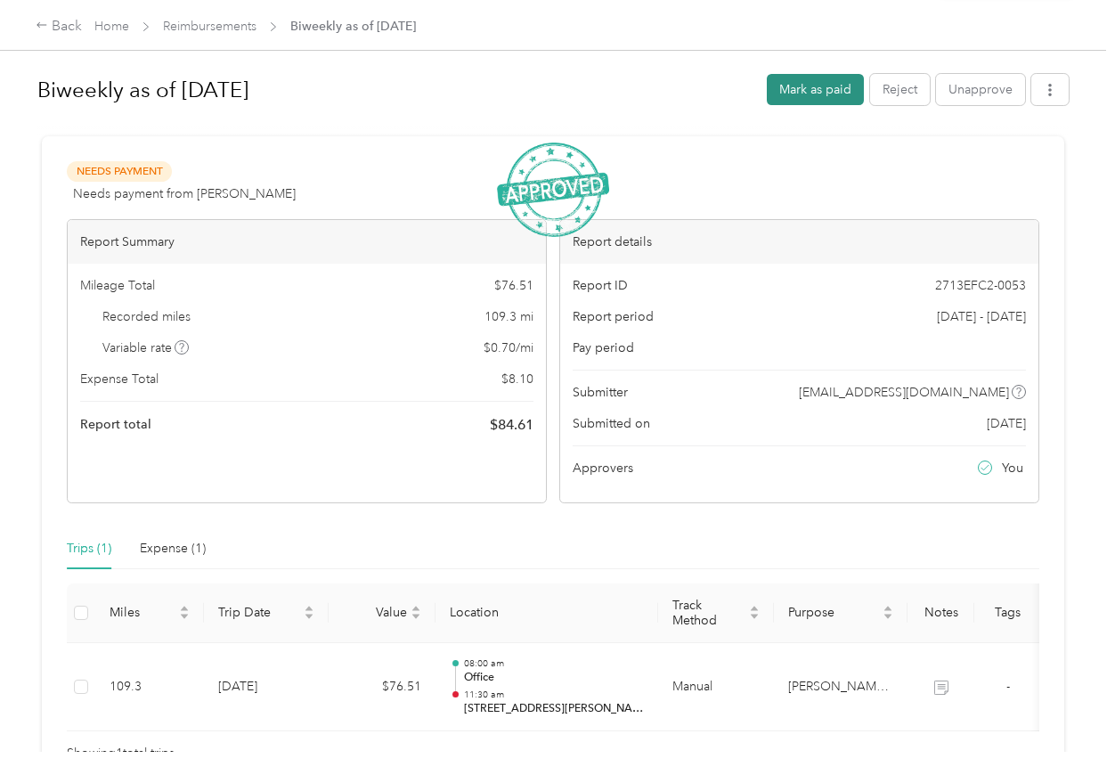
click at [795, 94] on button "Mark as paid" at bounding box center [815, 89] width 97 height 31
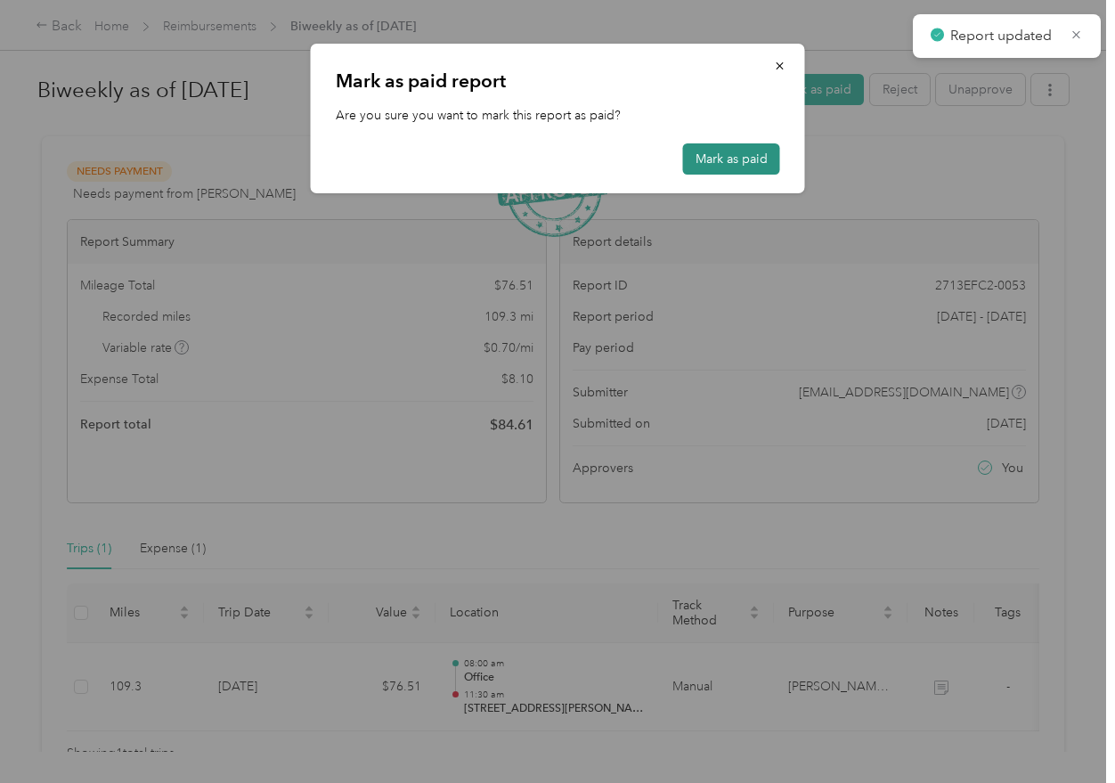
click at [763, 170] on button "Mark as paid" at bounding box center [731, 158] width 97 height 31
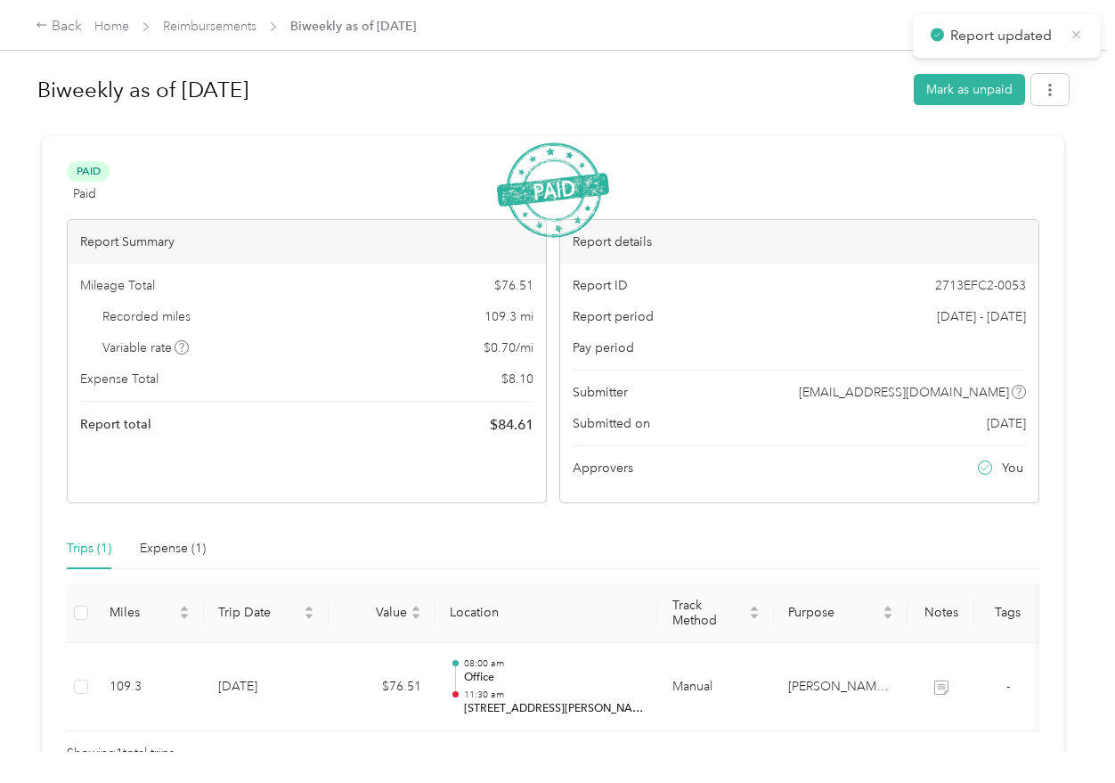
click at [1074, 36] on icon at bounding box center [1075, 35] width 13 height 16
click at [231, 28] on link "Reimbursements" at bounding box center [209, 26] width 93 height 15
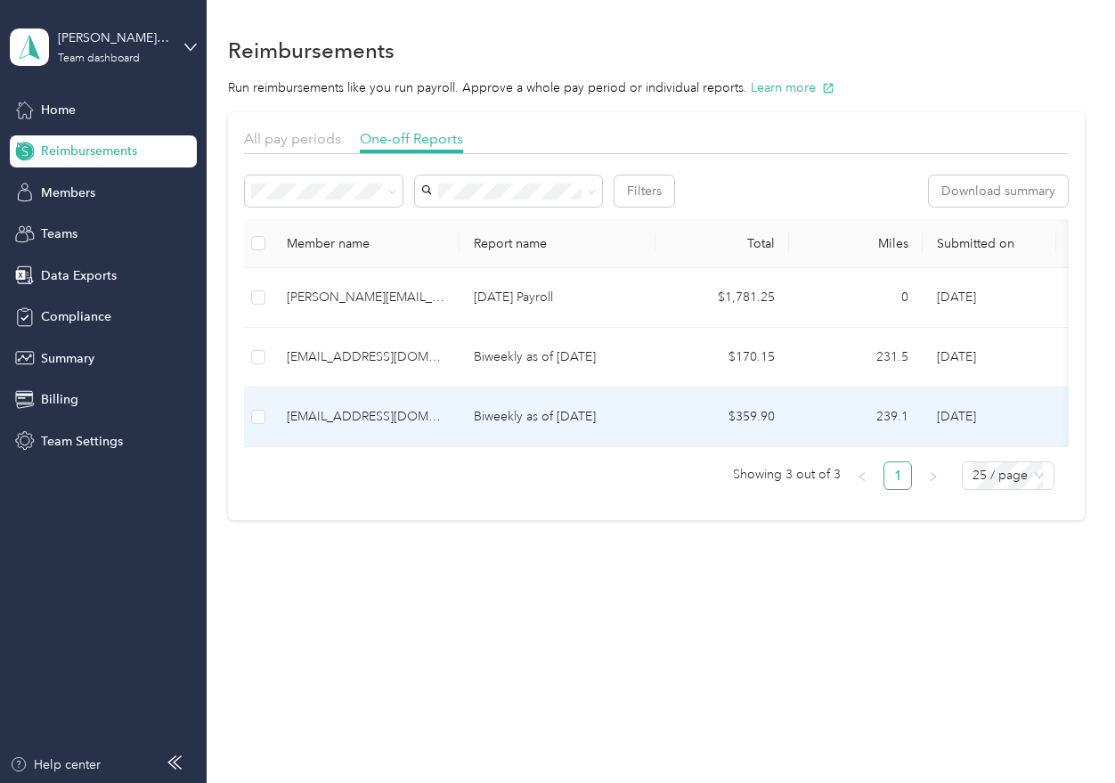
click at [438, 420] on div "[EMAIL_ADDRESS][DOMAIN_NAME]" at bounding box center [366, 417] width 158 height 20
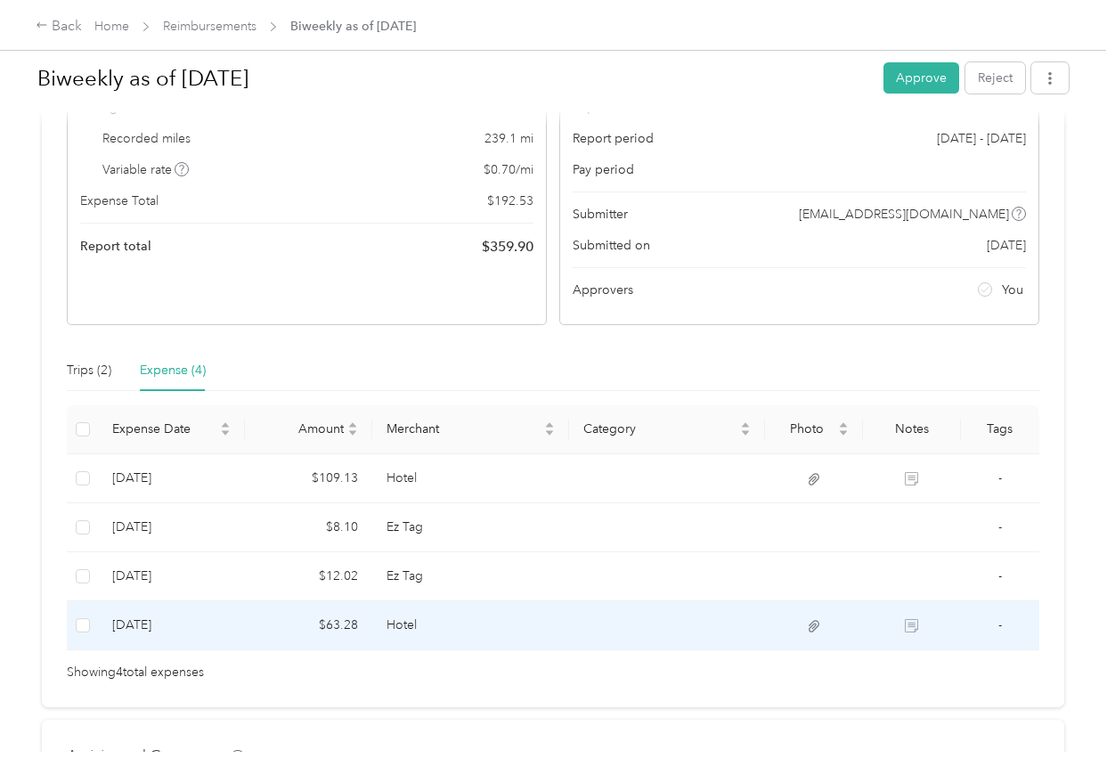
scroll to position [356, 0]
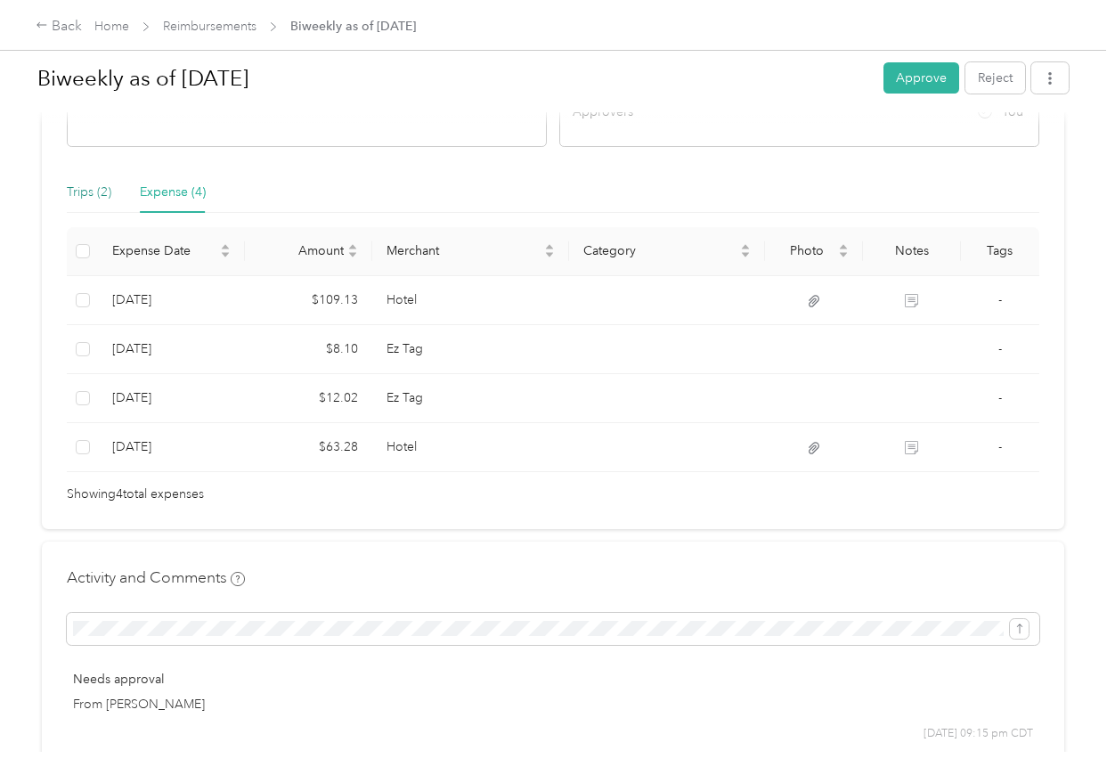
click at [75, 191] on div "Trips (2)" at bounding box center [89, 193] width 45 height 20
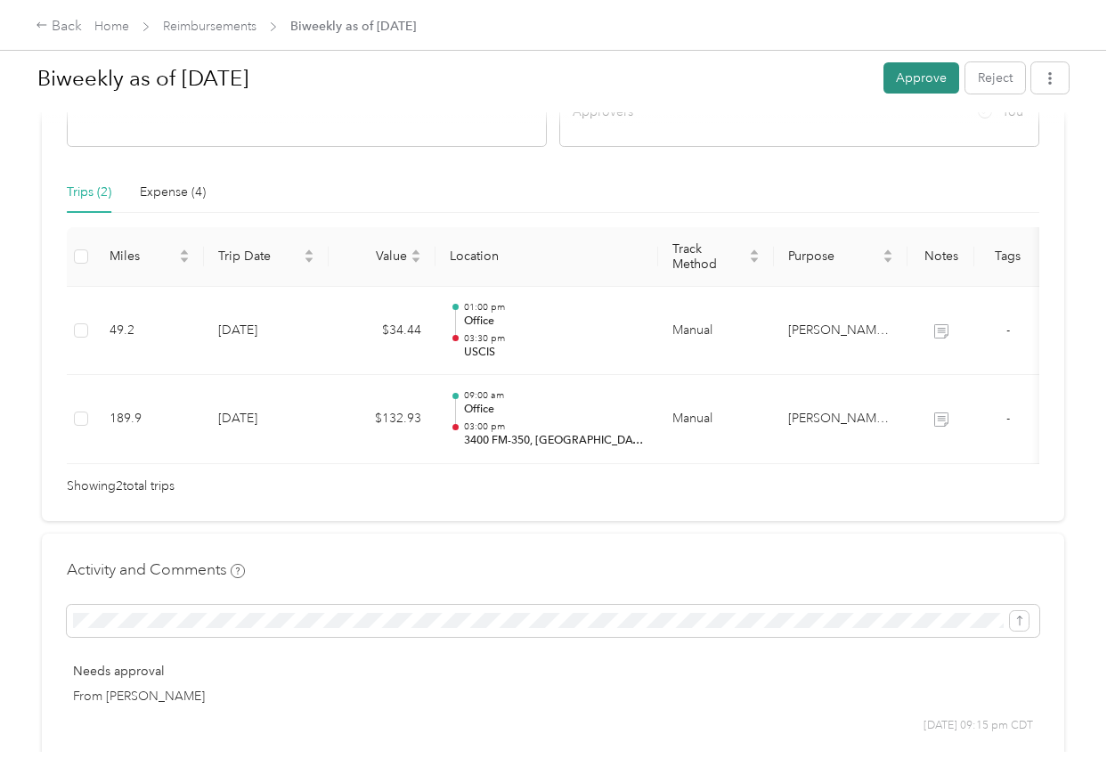
click at [905, 84] on button "Approve" at bounding box center [921, 77] width 76 height 31
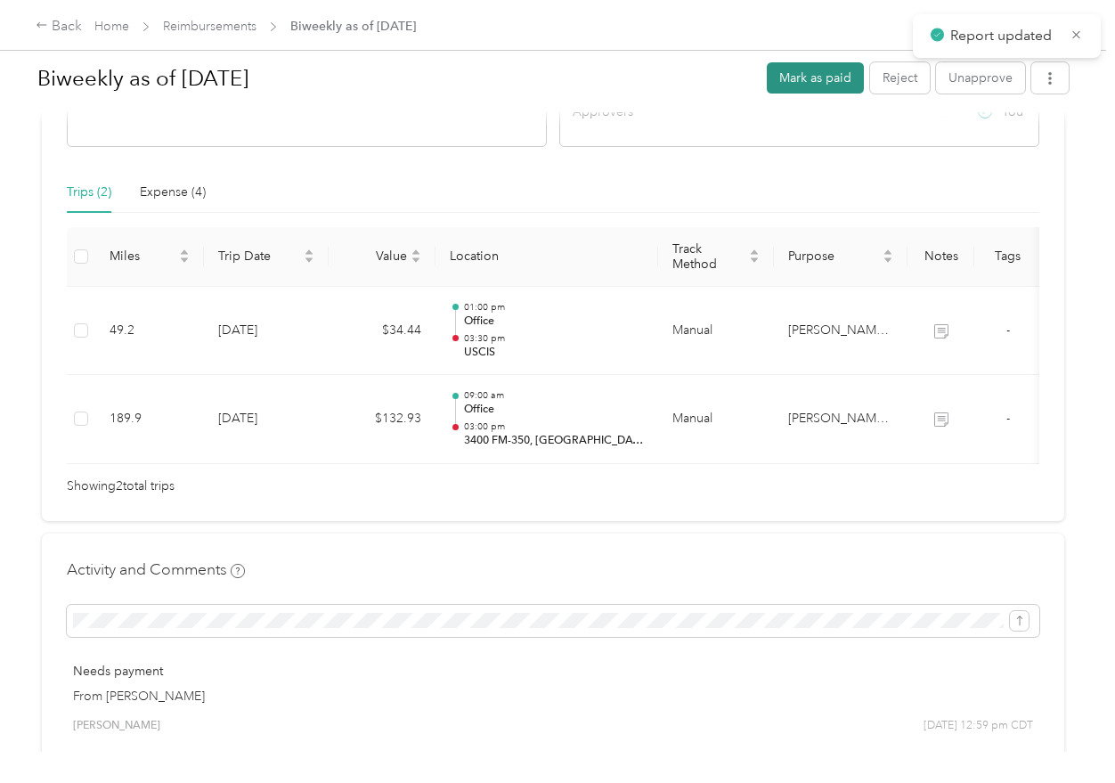
click at [802, 84] on button "Mark as paid" at bounding box center [815, 77] width 97 height 31
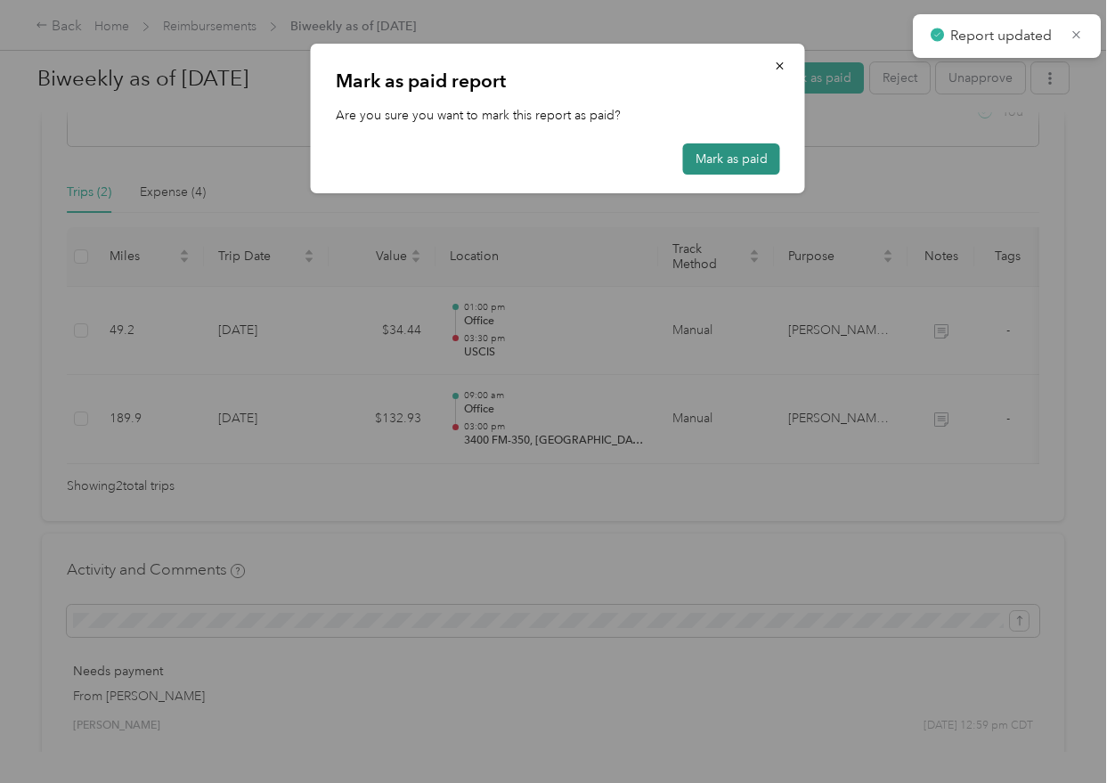
click at [726, 158] on button "Mark as paid" at bounding box center [731, 158] width 97 height 31
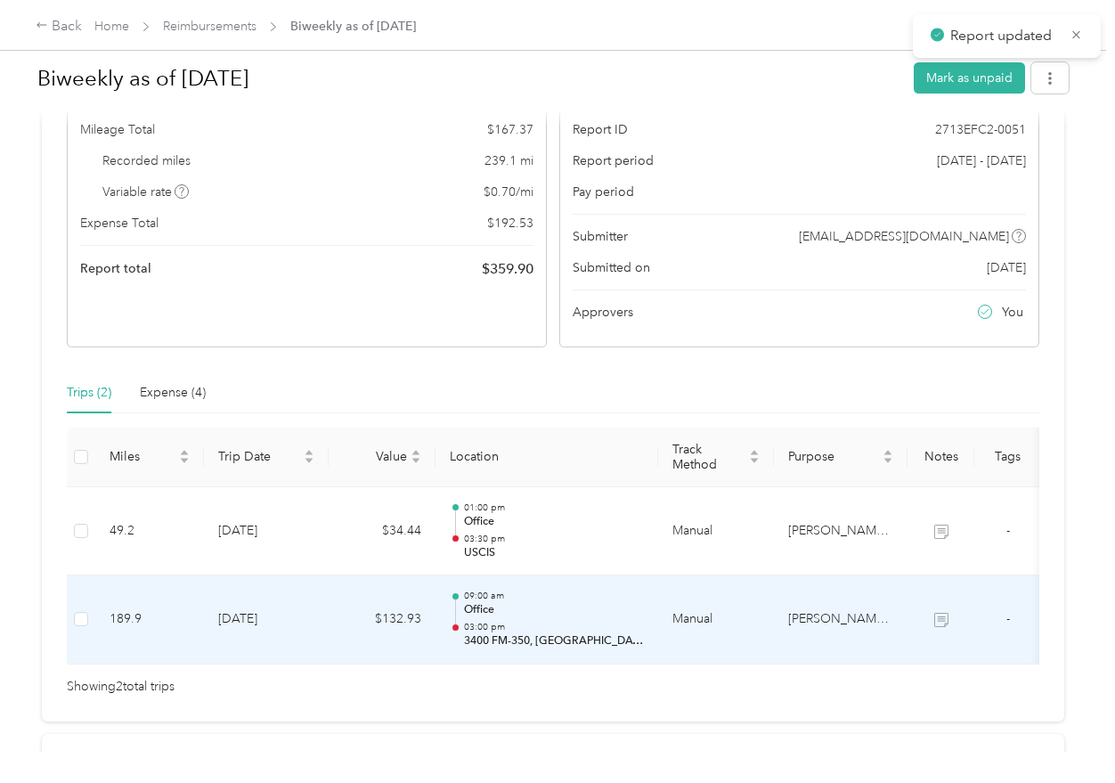
scroll to position [0, 0]
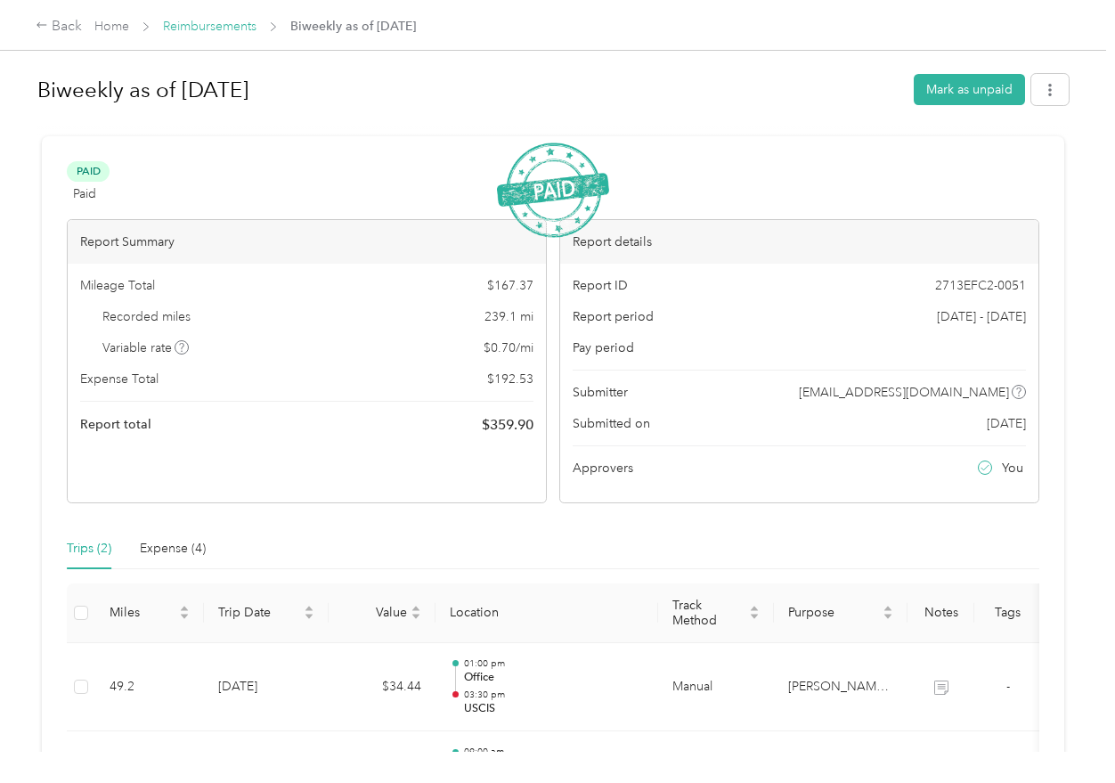
click at [229, 28] on link "Reimbursements" at bounding box center [209, 26] width 93 height 15
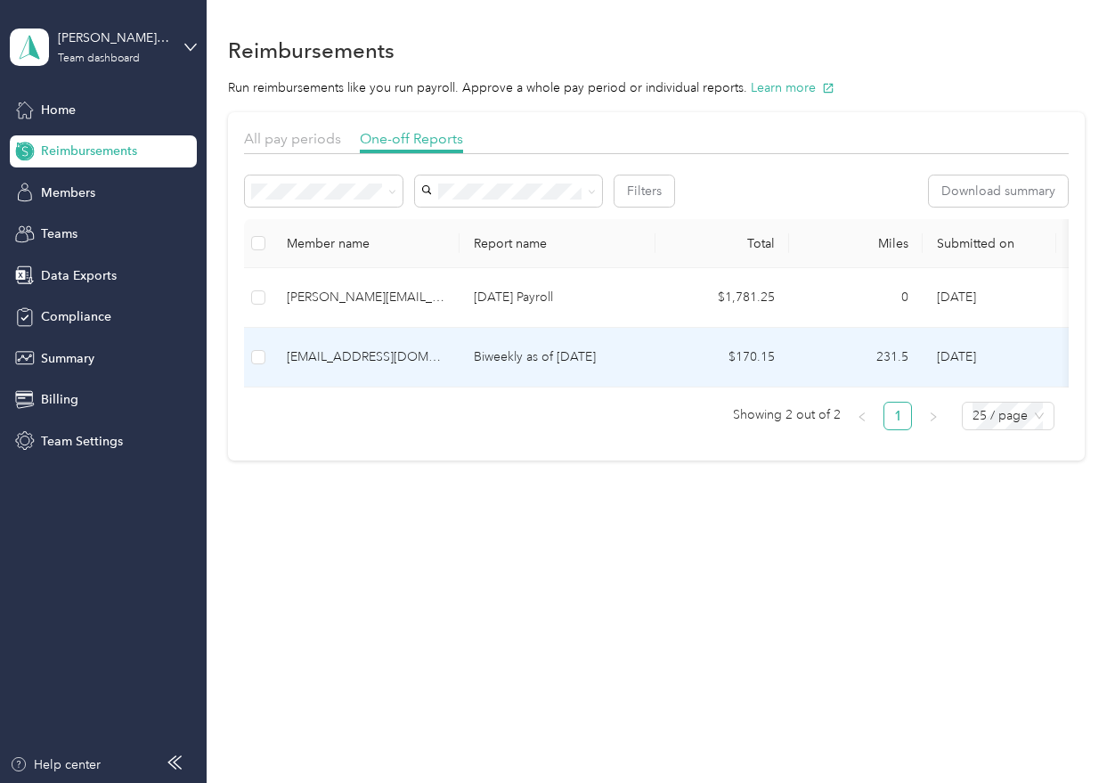
click at [426, 366] on div "[EMAIL_ADDRESS][DOMAIN_NAME]" at bounding box center [366, 357] width 158 height 20
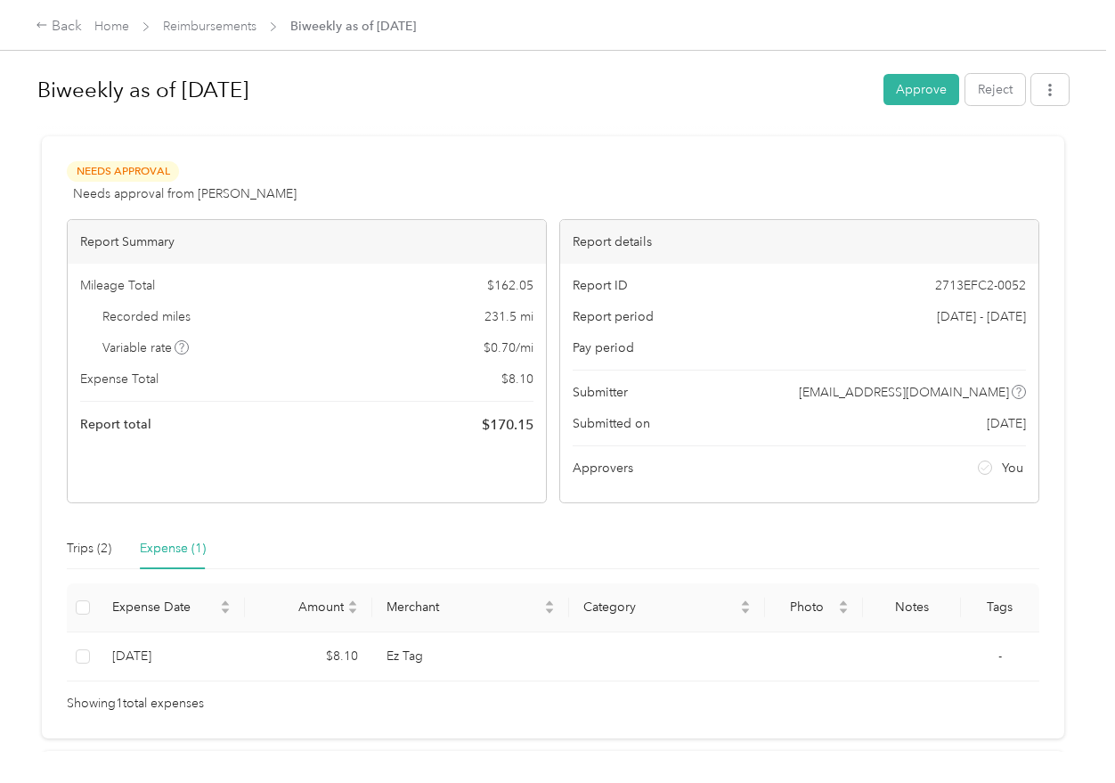
click at [53, 548] on div "Needs Approval Needs approval from [PERSON_NAME] View activity & comments Repor…" at bounding box center [553, 437] width 1022 height 602
click at [102, 547] on div "Trips (2)" at bounding box center [89, 549] width 45 height 20
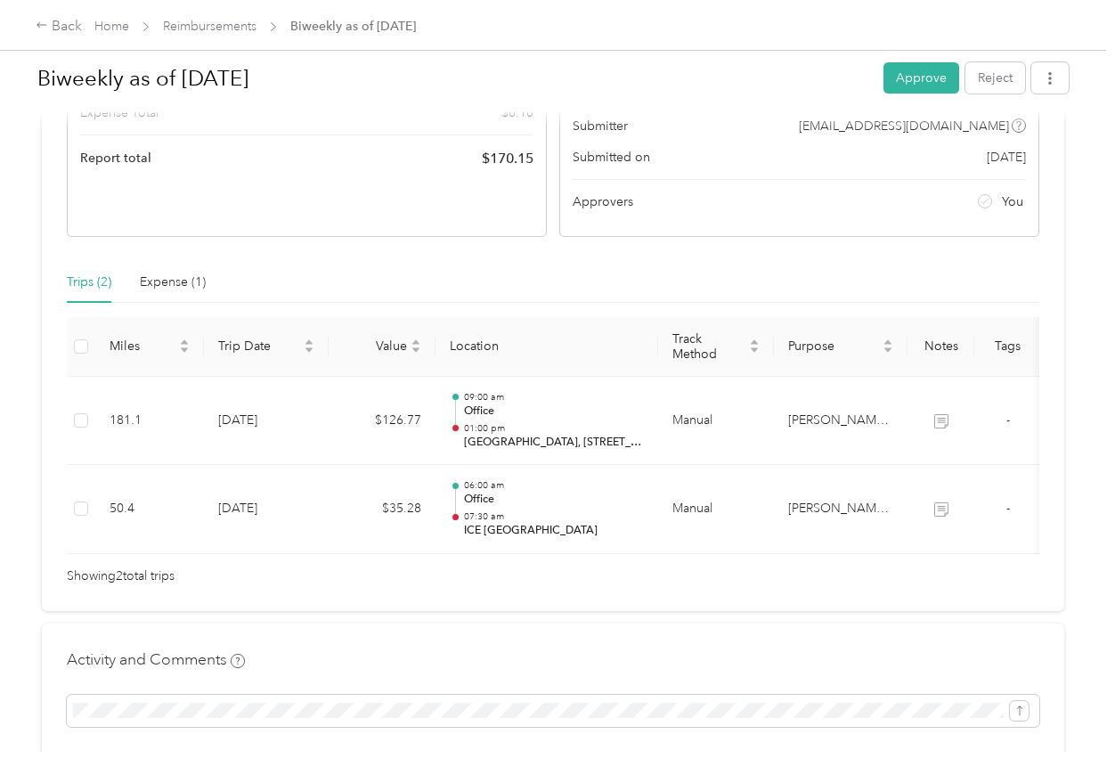
scroll to position [267, 0]
click at [175, 288] on div "Expense (1)" at bounding box center [173, 282] width 66 height 20
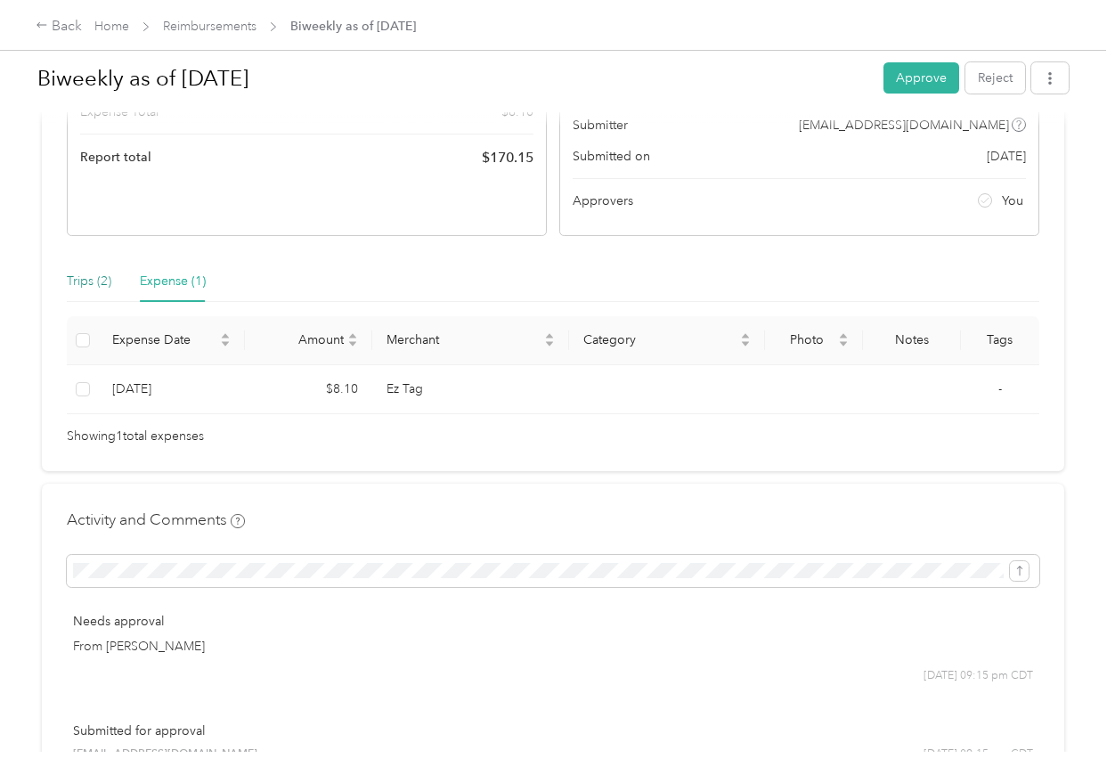
click at [71, 280] on div "Trips (2)" at bounding box center [89, 282] width 45 height 20
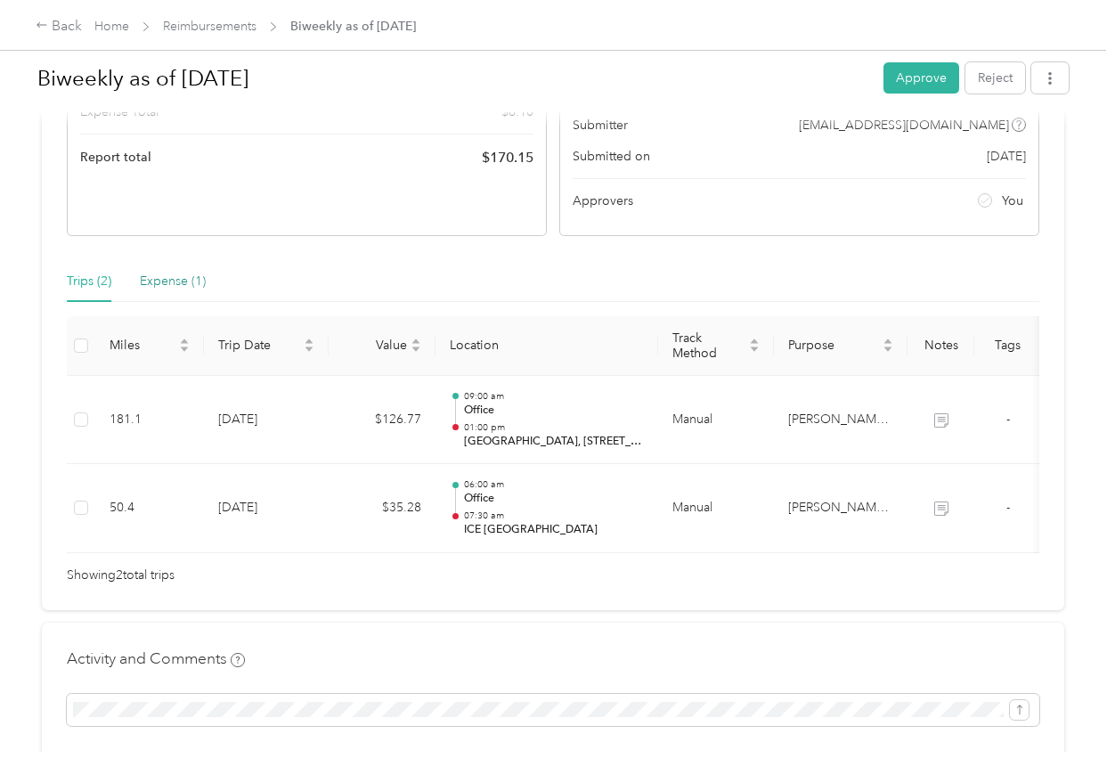
click at [191, 288] on div "Expense (1)" at bounding box center [173, 282] width 66 height 20
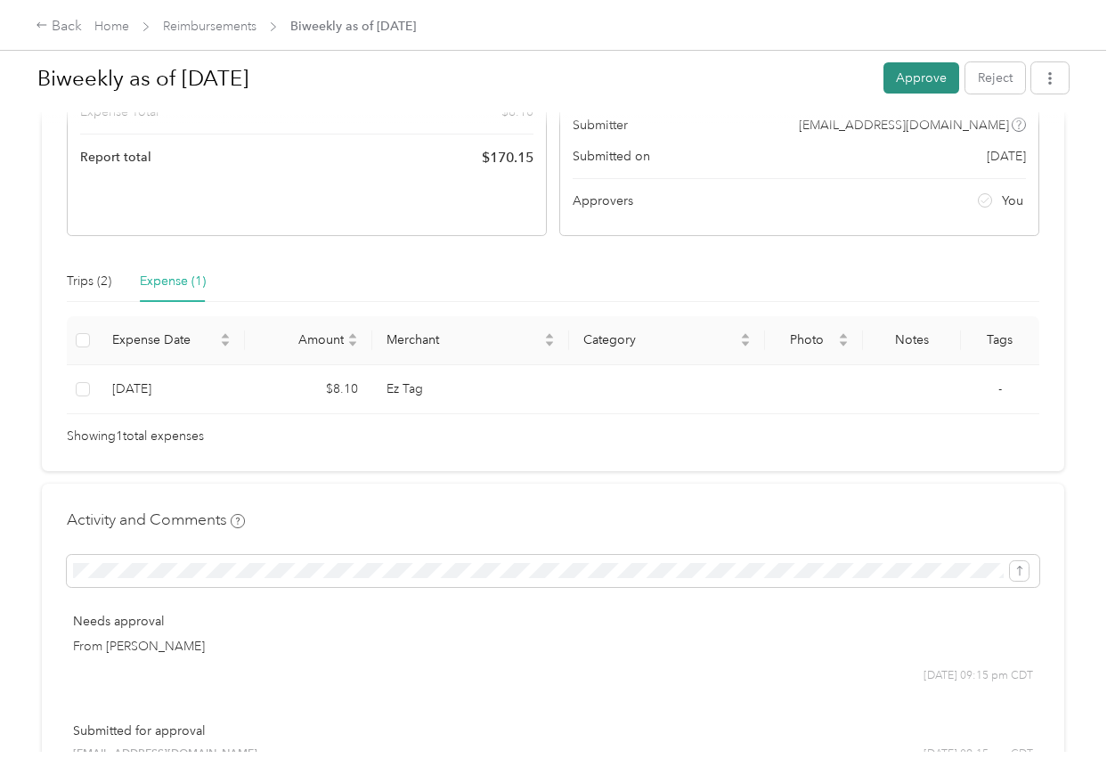
click at [930, 78] on button "Approve" at bounding box center [921, 77] width 76 height 31
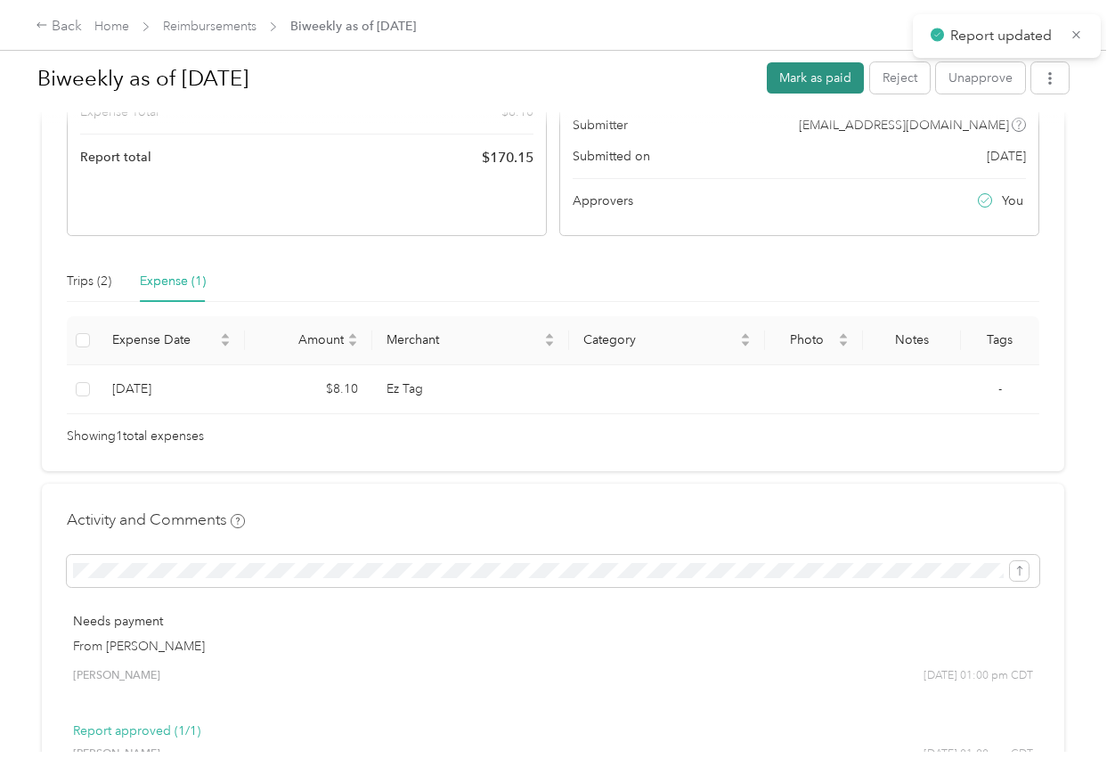
click at [831, 81] on button "Mark as paid" at bounding box center [815, 77] width 97 height 31
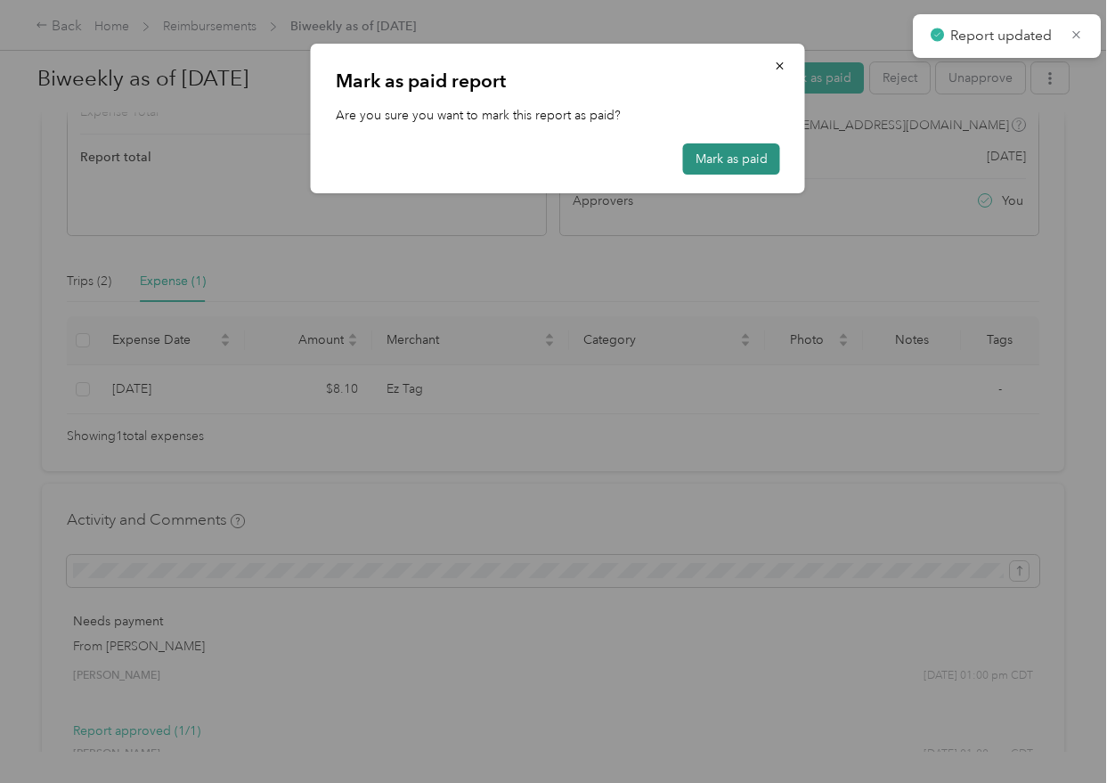
click at [720, 161] on button "Mark as paid" at bounding box center [731, 158] width 97 height 31
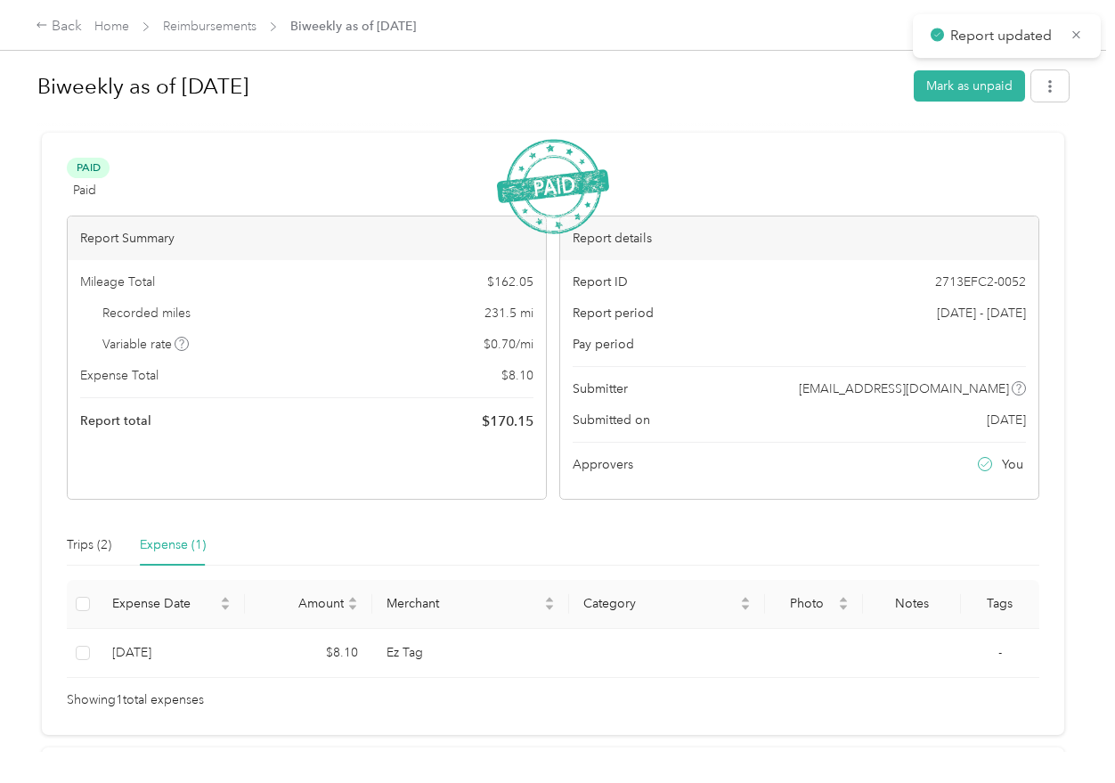
scroll to position [0, 0]
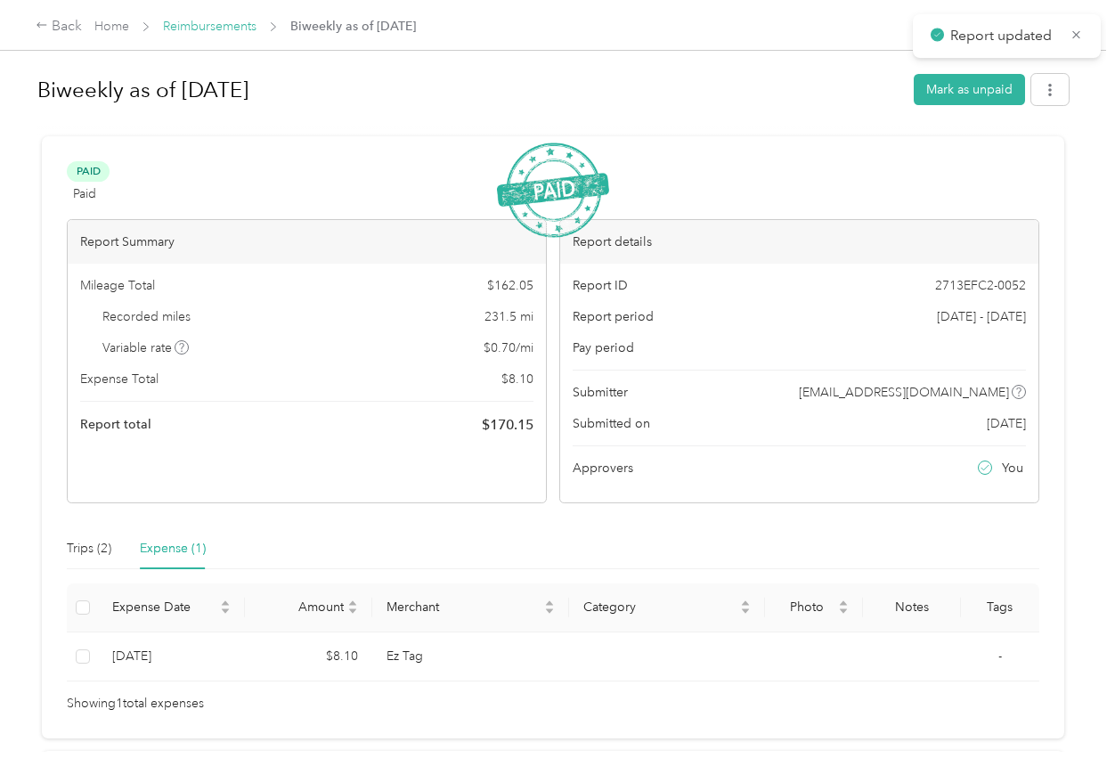
click at [232, 28] on link "Reimbursements" at bounding box center [209, 26] width 93 height 15
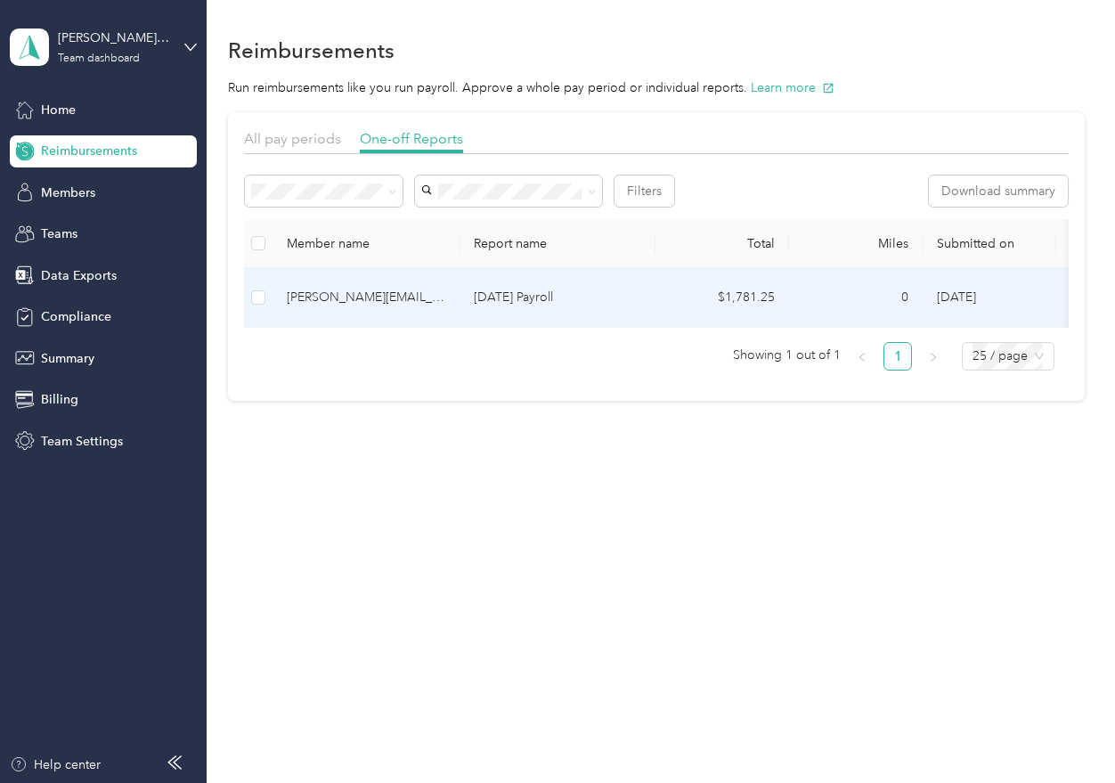
click at [561, 309] on td "[DATE] Payroll" at bounding box center [557, 298] width 196 height 60
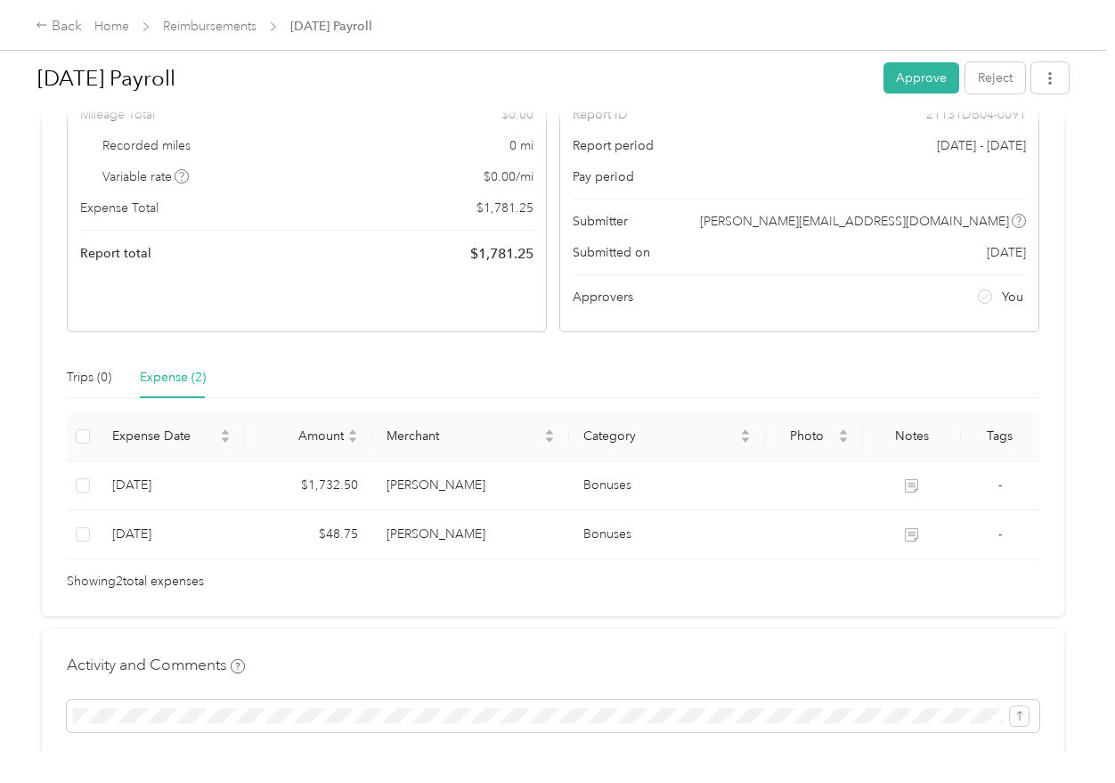
scroll to position [178, 0]
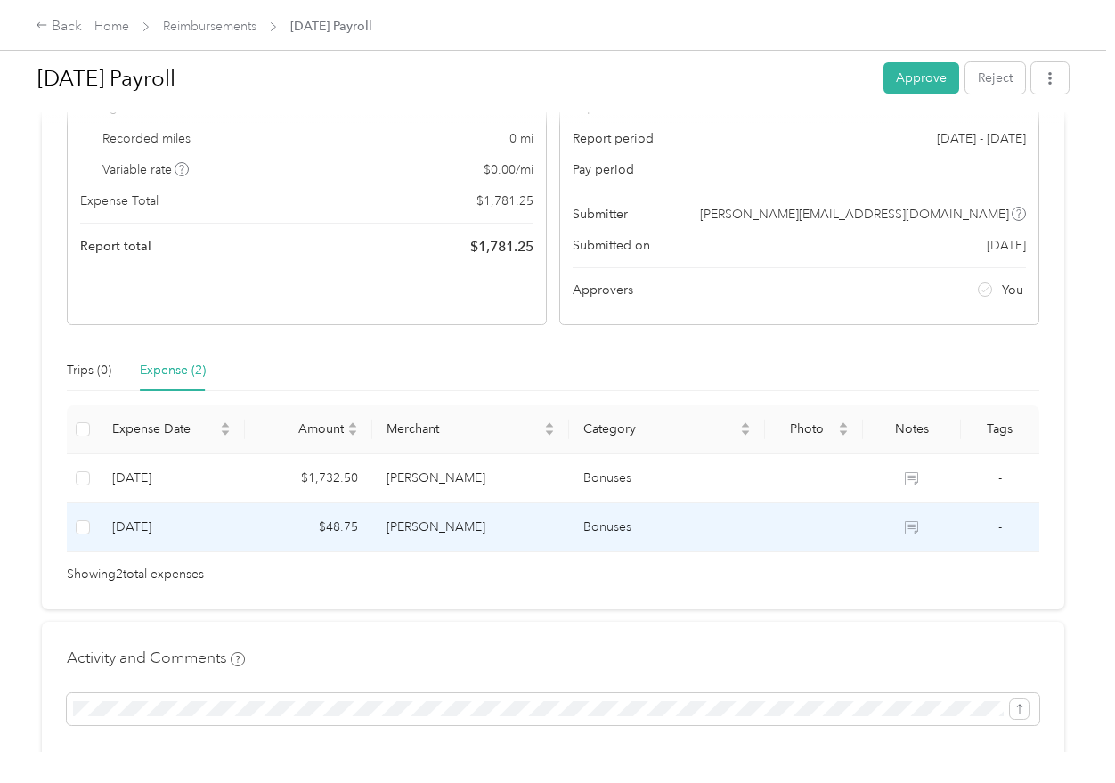
click at [433, 526] on td "[PERSON_NAME]" at bounding box center [470, 527] width 196 height 49
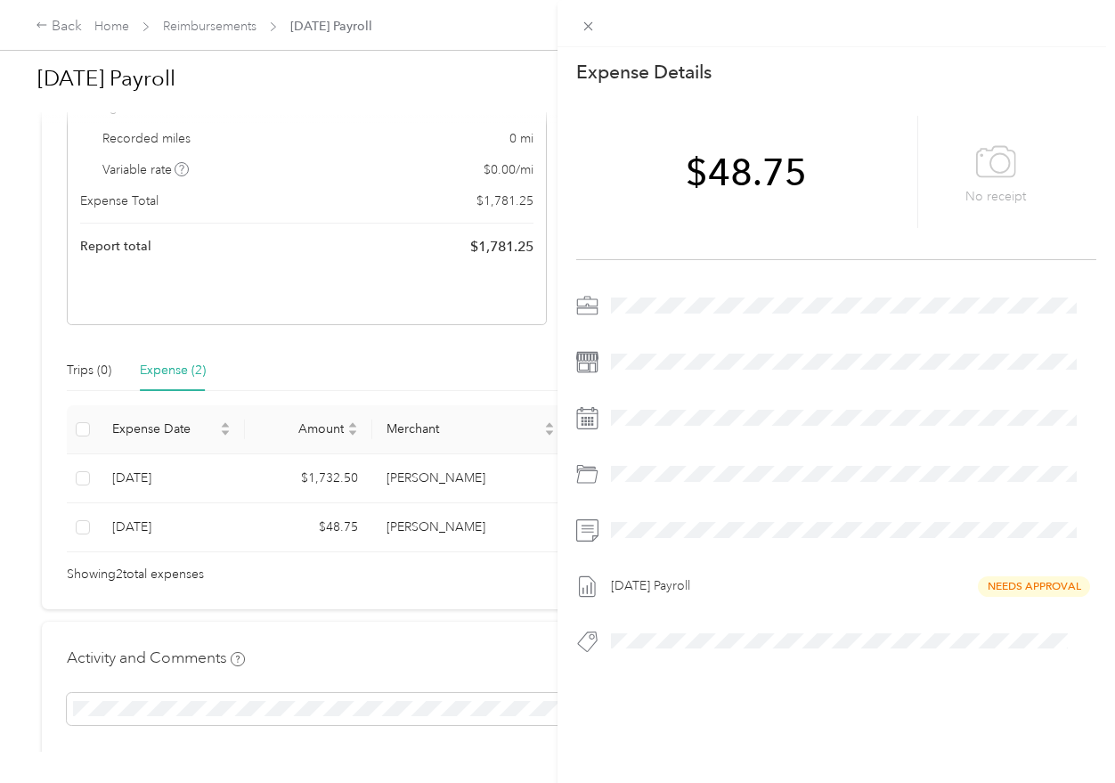
click at [444, 478] on div "This expense cannot be edited because it is either under review, approved, or p…" at bounding box center [557, 391] width 1115 height 783
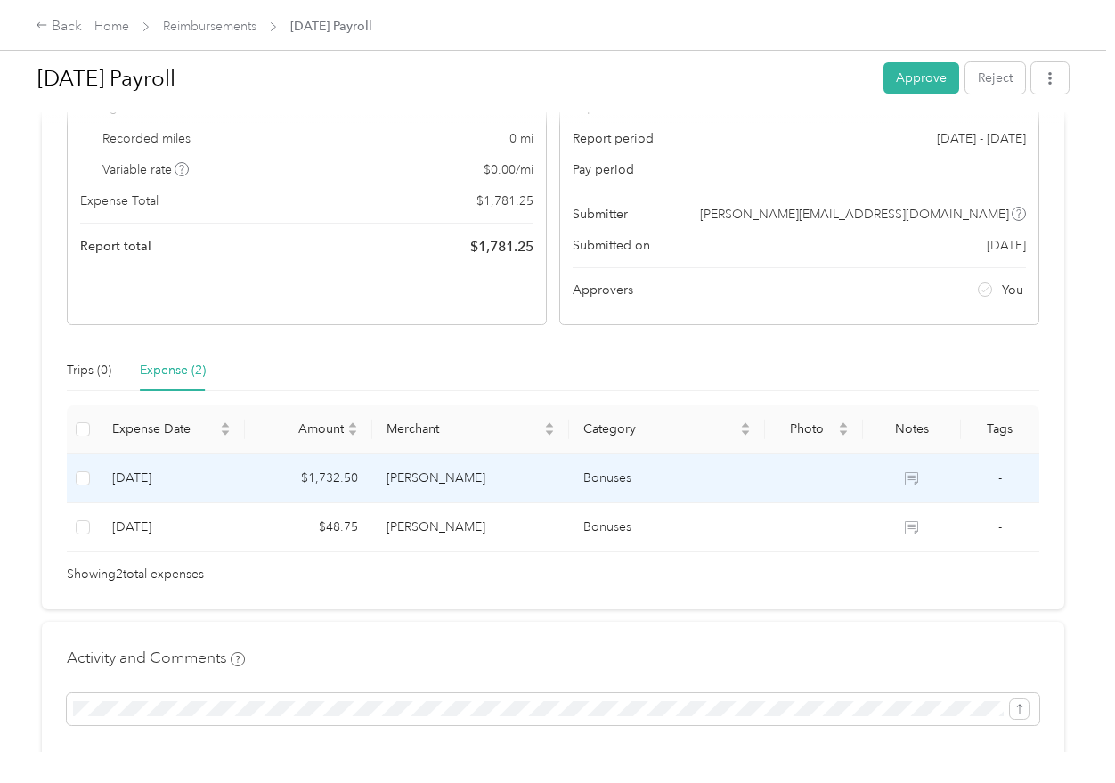
click at [401, 478] on td "[PERSON_NAME]" at bounding box center [470, 478] width 196 height 49
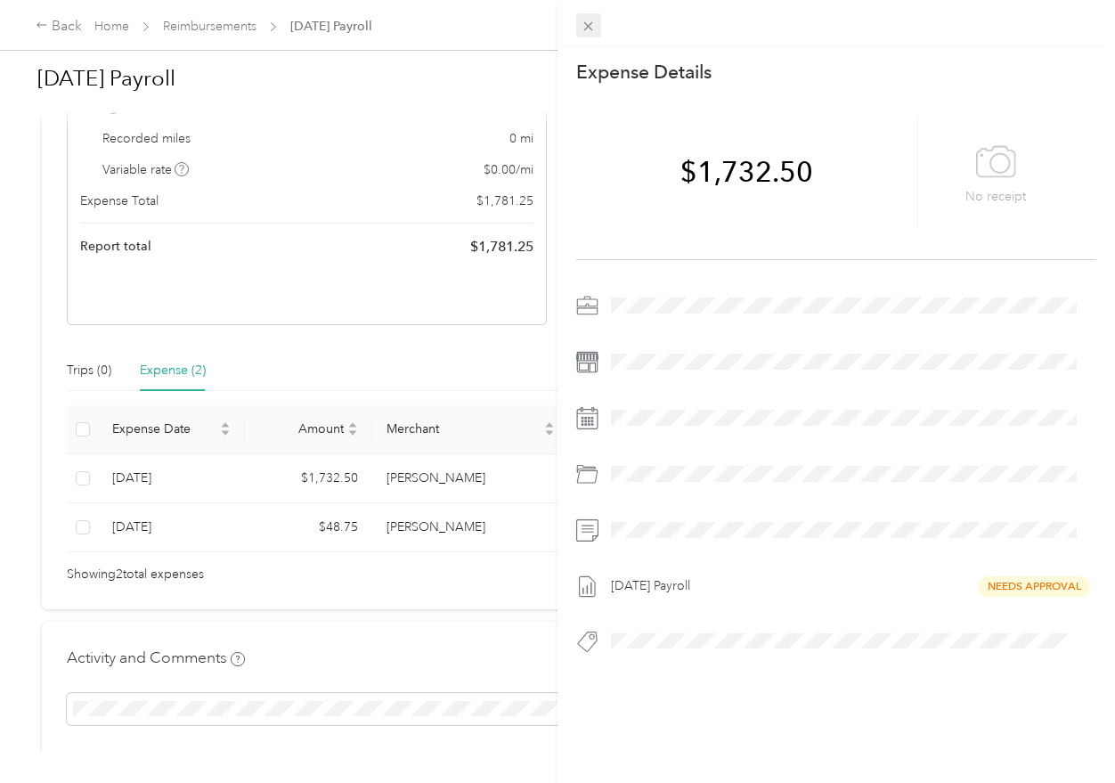
click at [596, 22] on icon at bounding box center [588, 26] width 15 height 15
